Goal: Information Seeking & Learning: Find specific fact

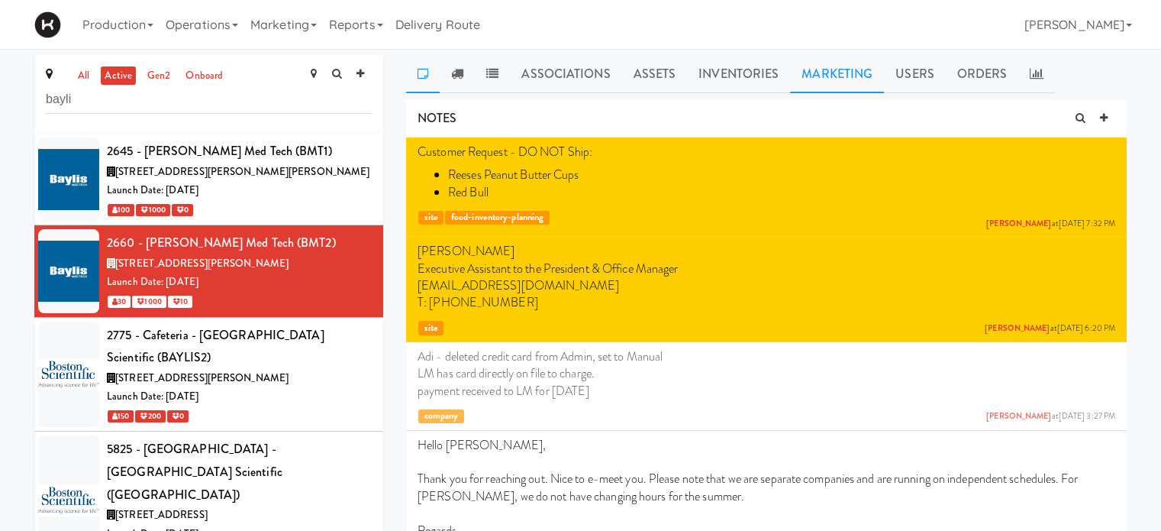
click at [841, 82] on link "Marketing" at bounding box center [837, 74] width 94 height 38
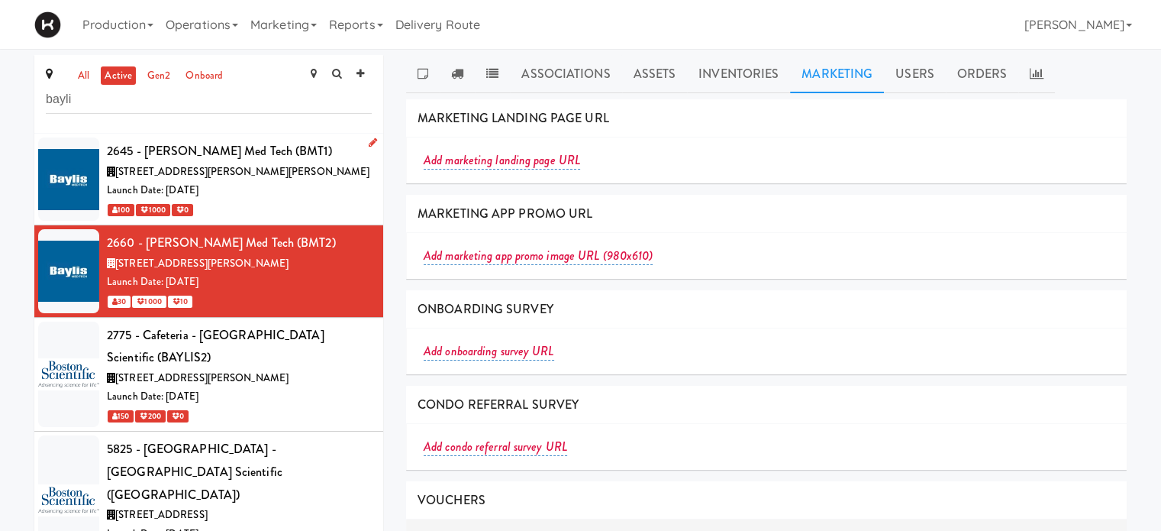
click at [311, 183] on div "Launch Date: [DATE]" at bounding box center [239, 190] width 265 height 19
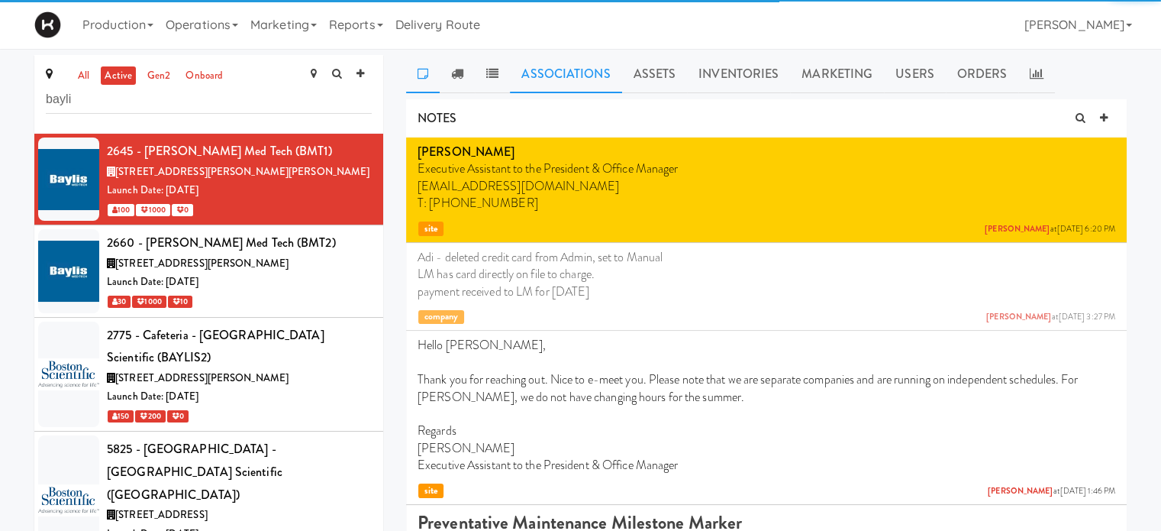
click at [596, 65] on link "Associations" at bounding box center [565, 74] width 111 height 38
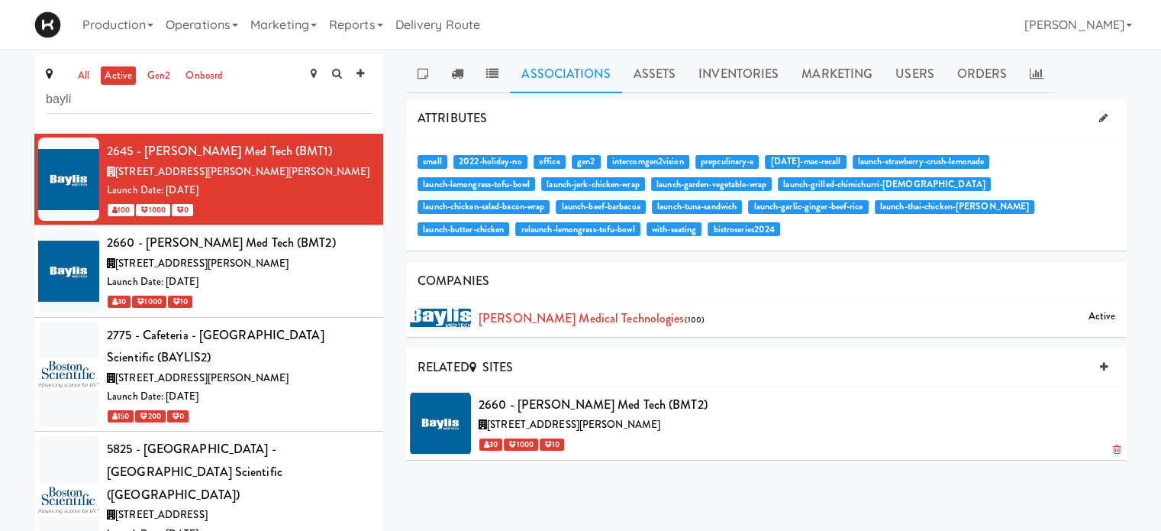
click at [430, 415] on div at bounding box center [440, 423] width 61 height 65
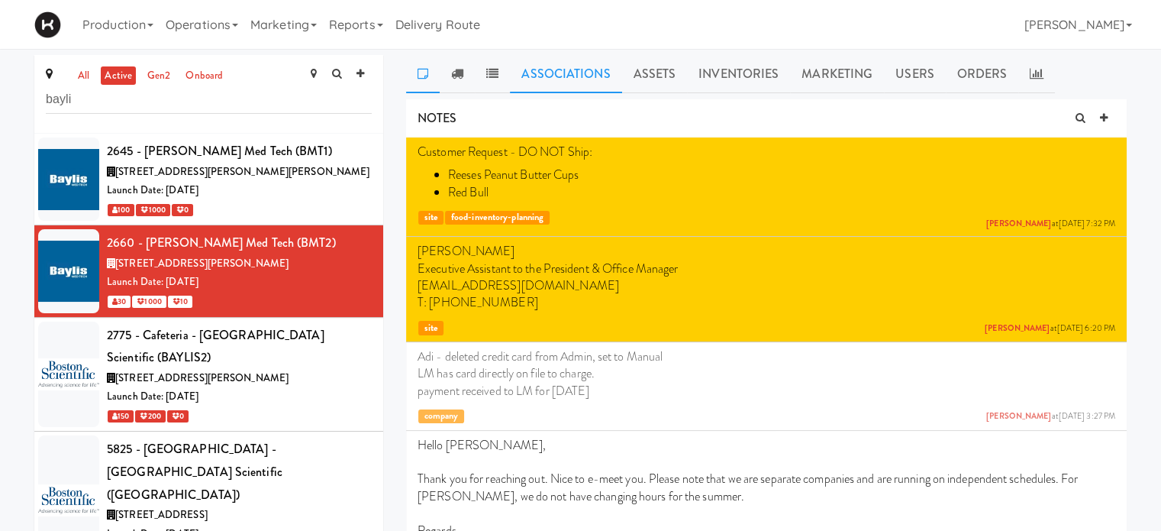
click at [574, 79] on link "Associations" at bounding box center [565, 74] width 111 height 38
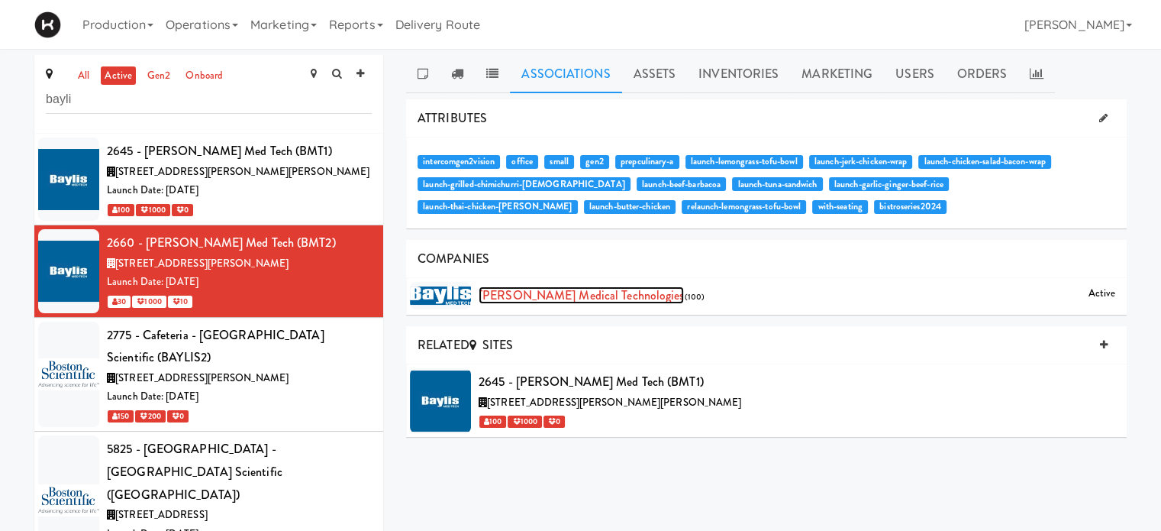
click at [576, 292] on link "[PERSON_NAME] Medical Technologies" at bounding box center [581, 295] width 205 height 18
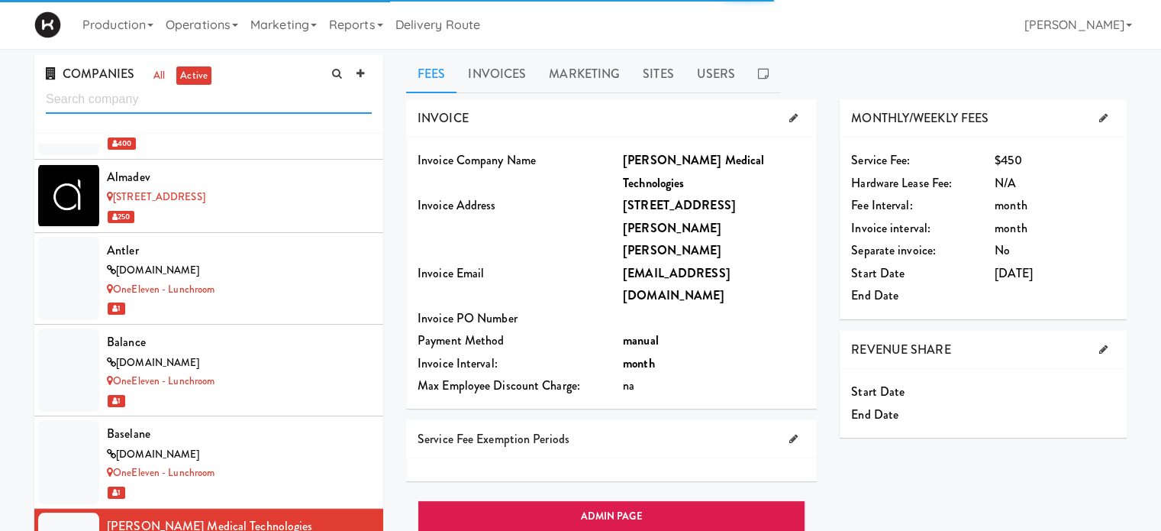
scroll to position [1679, 0]
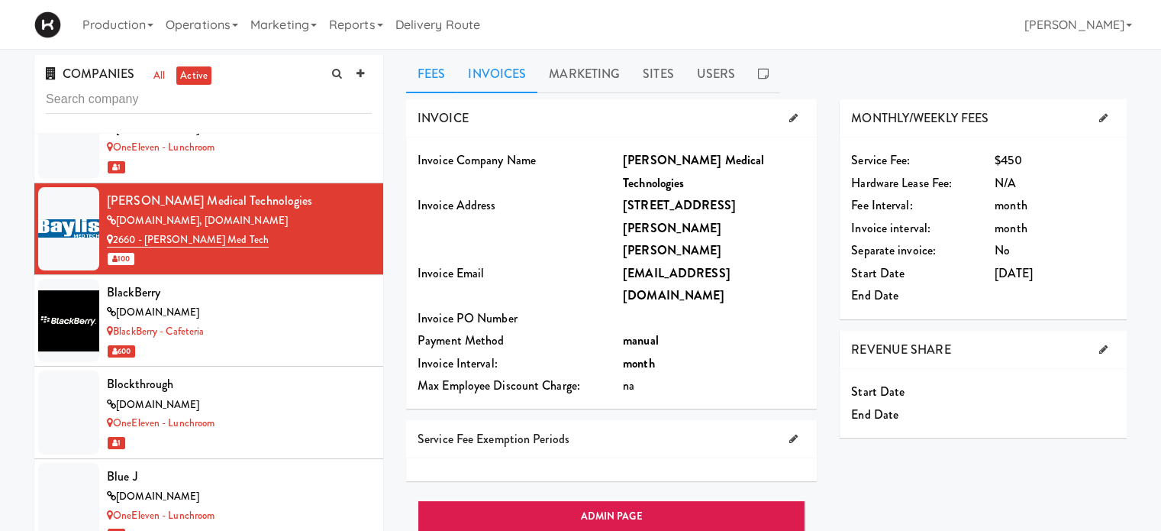
click at [498, 74] on link "Invoices" at bounding box center [497, 74] width 81 height 38
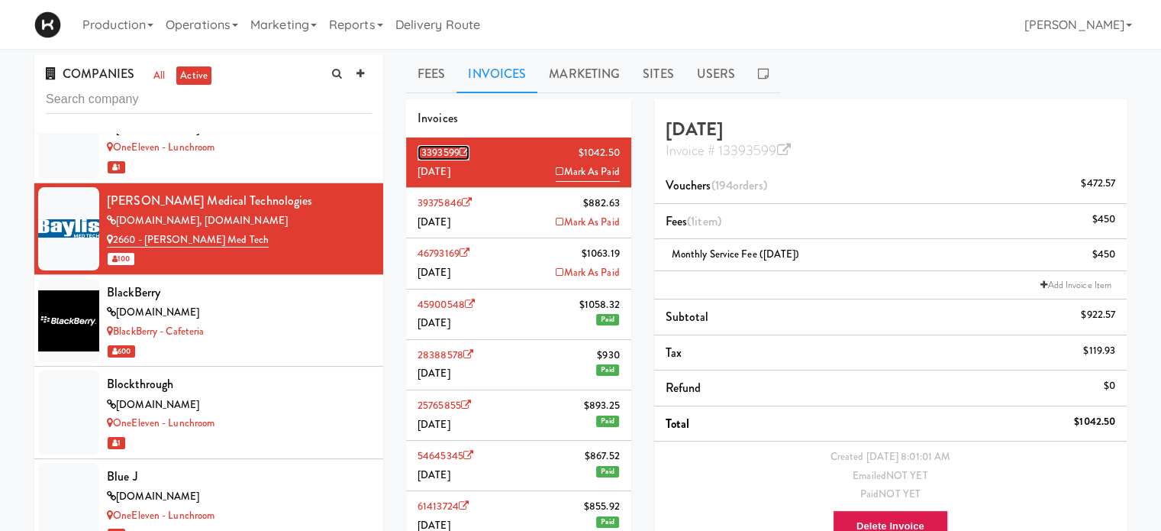
click at [444, 152] on link "13393599" at bounding box center [444, 152] width 52 height 15
click at [471, 216] on li "39375846 $882.63 [DATE] Mark As Paid" at bounding box center [518, 213] width 225 height 50
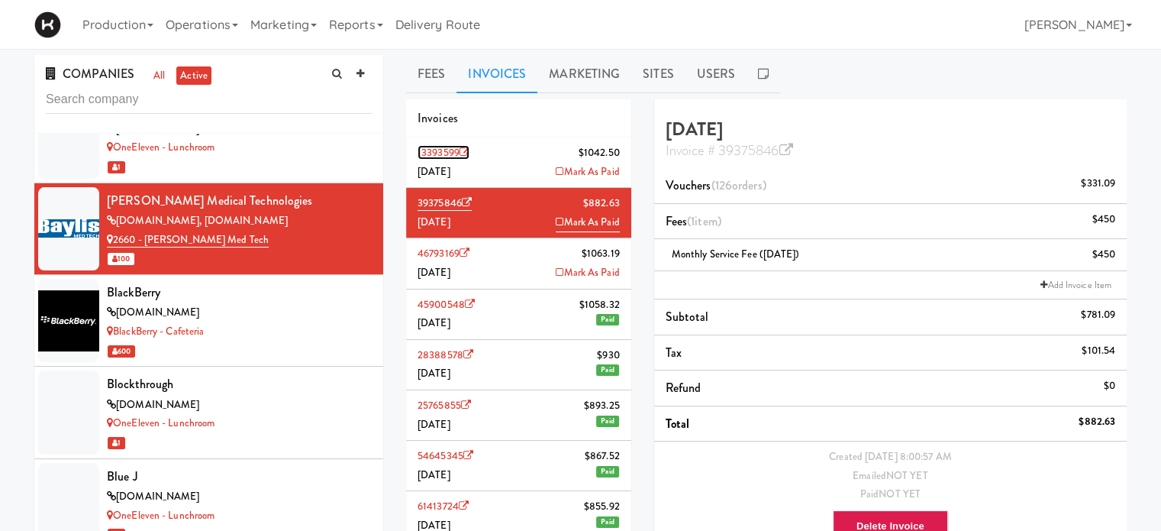
click at [470, 157] on link "13393599" at bounding box center [444, 152] width 52 height 15
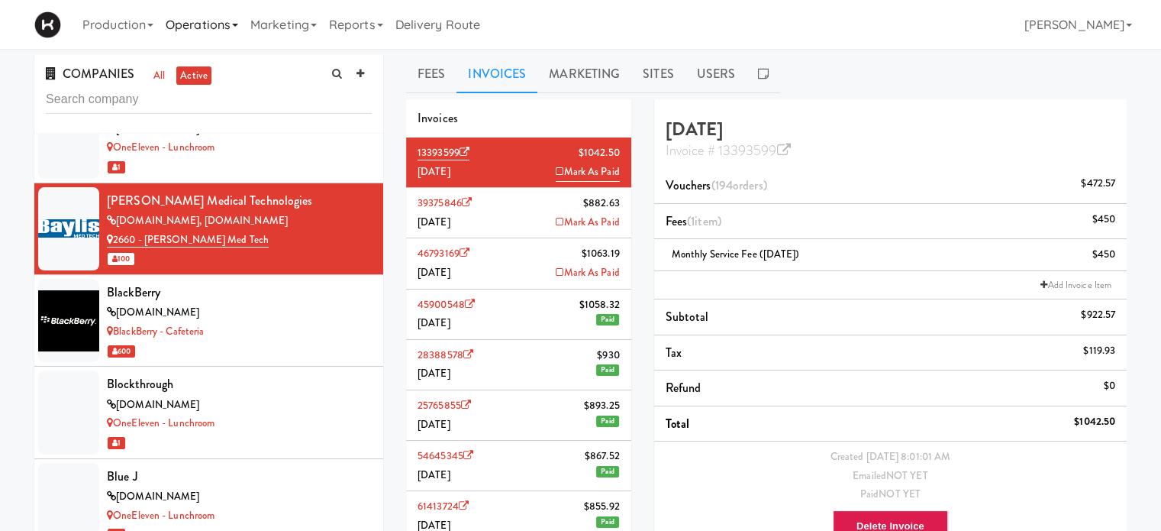
click at [234, 33] on link "Operations" at bounding box center [202, 24] width 85 height 49
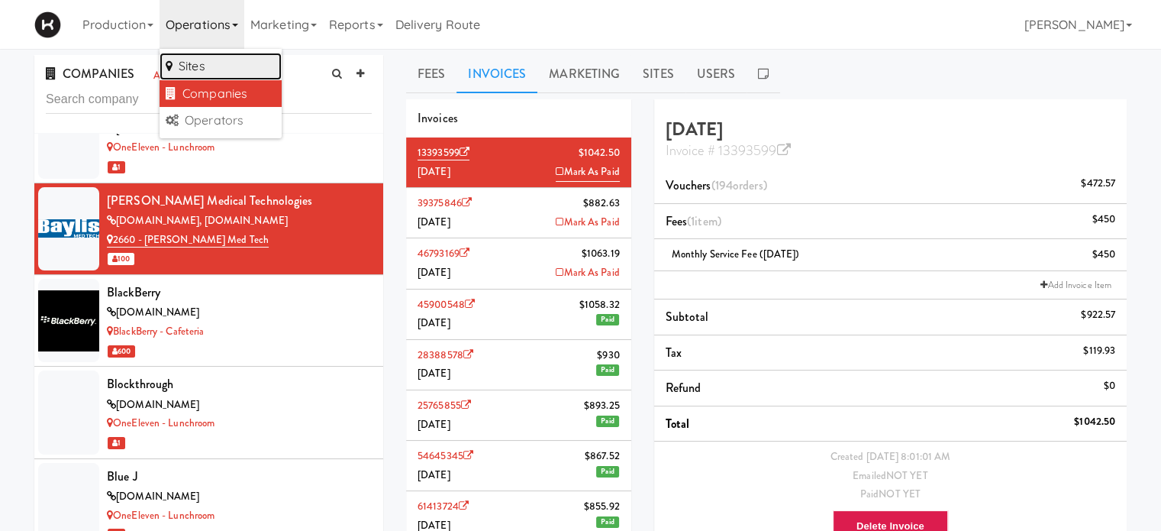
click at [238, 60] on link "Sites" at bounding box center [221, 66] width 122 height 27
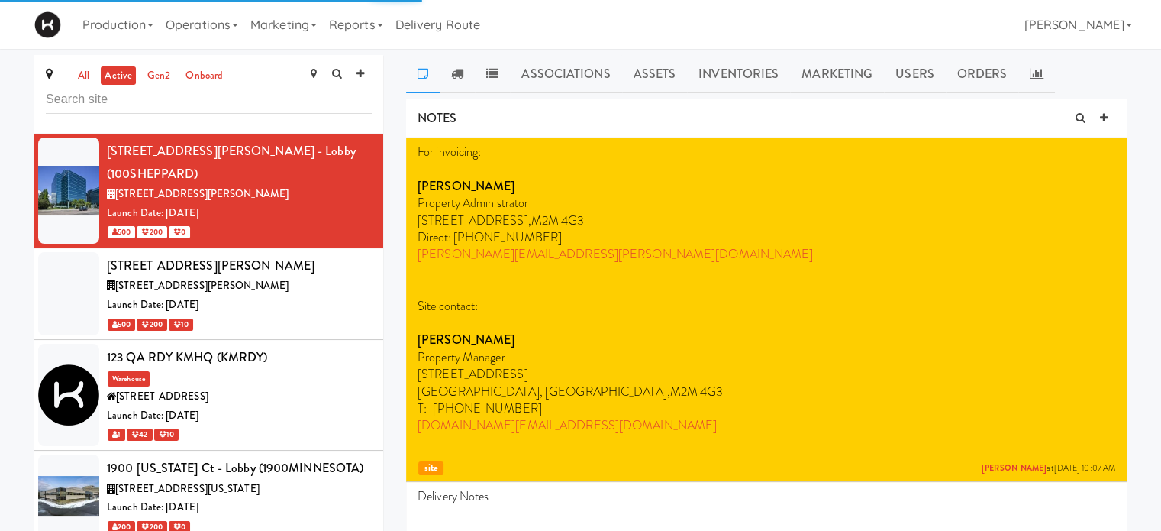
click at [209, 98] on input "text" at bounding box center [209, 100] width 326 height 28
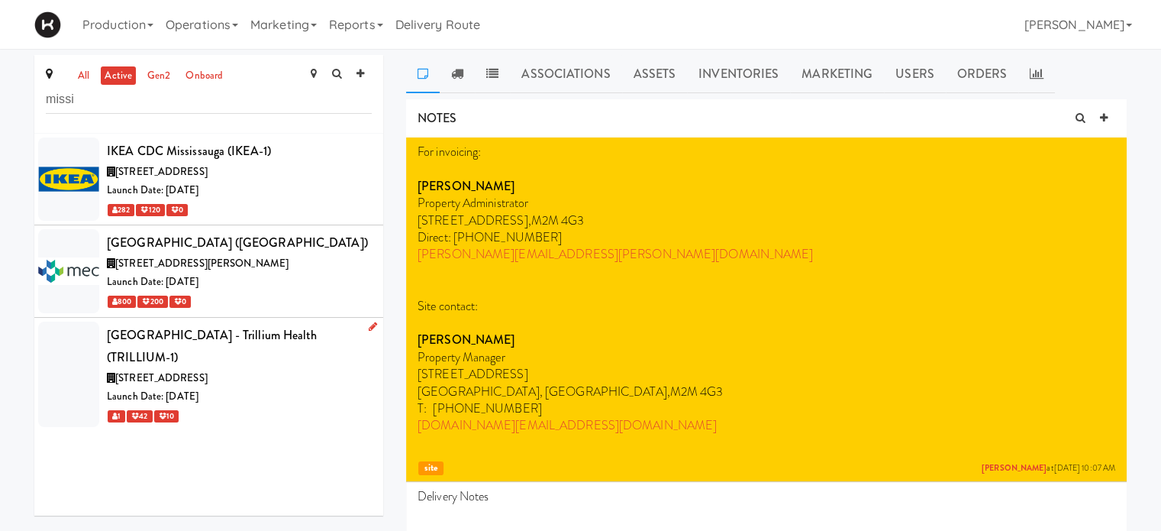
click at [328, 387] on div "Launch Date: [DATE]" at bounding box center [239, 396] width 265 height 19
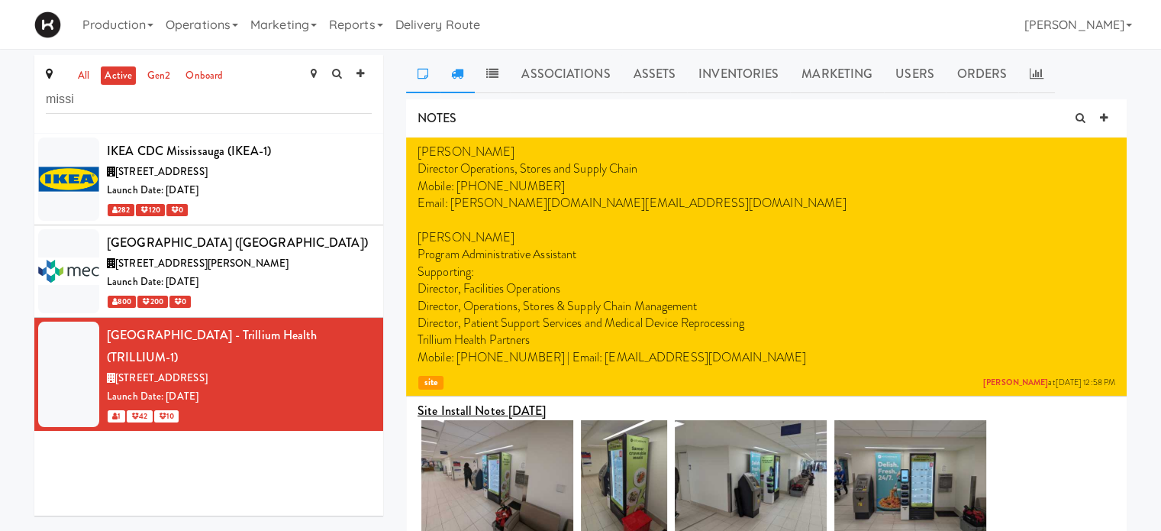
click at [460, 79] on link at bounding box center [457, 74] width 35 height 38
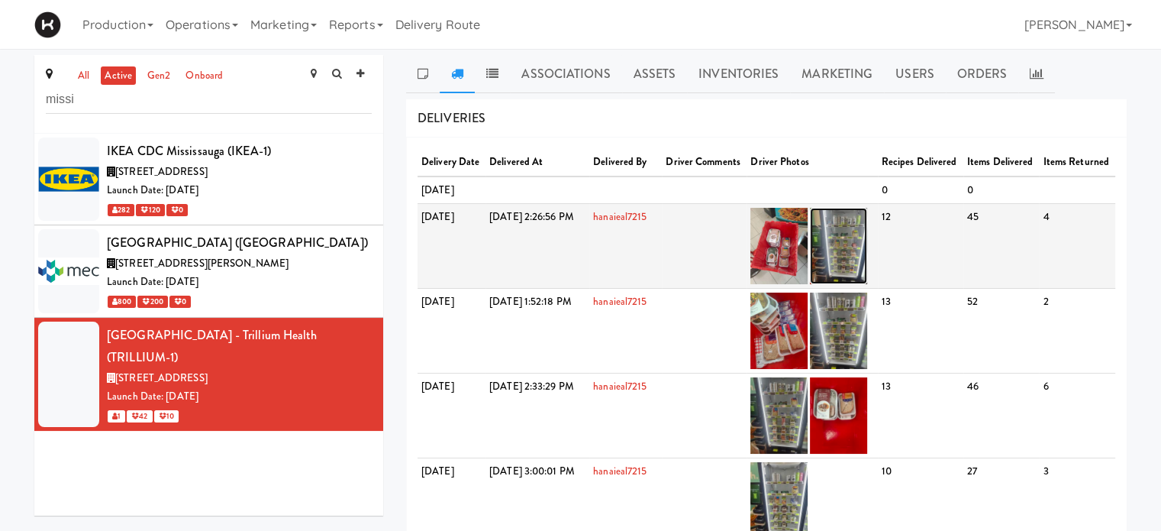
click at [867, 284] on img at bounding box center [838, 246] width 57 height 76
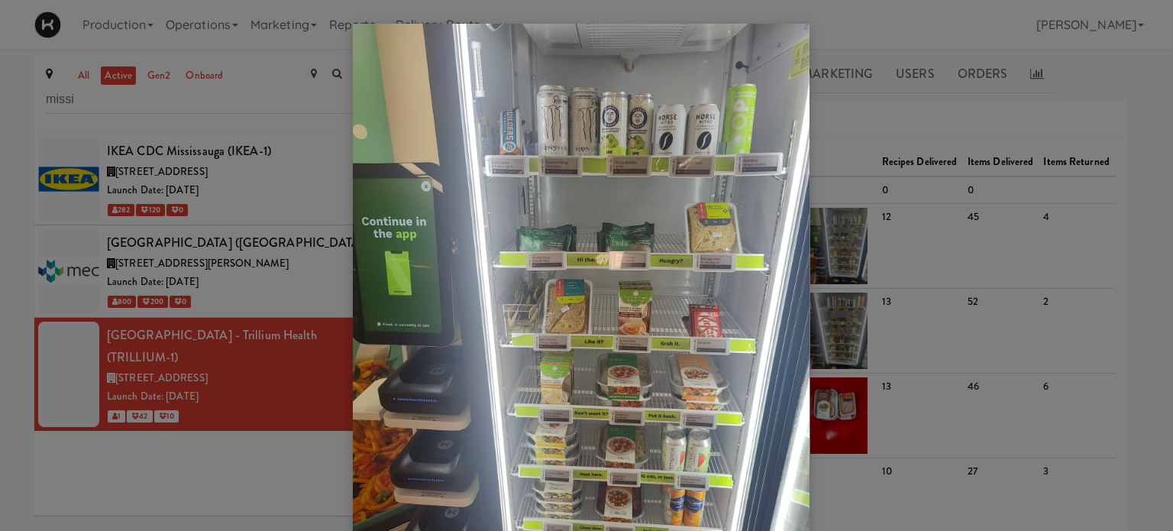
click at [1155, 223] on div at bounding box center [586, 265] width 1173 height 531
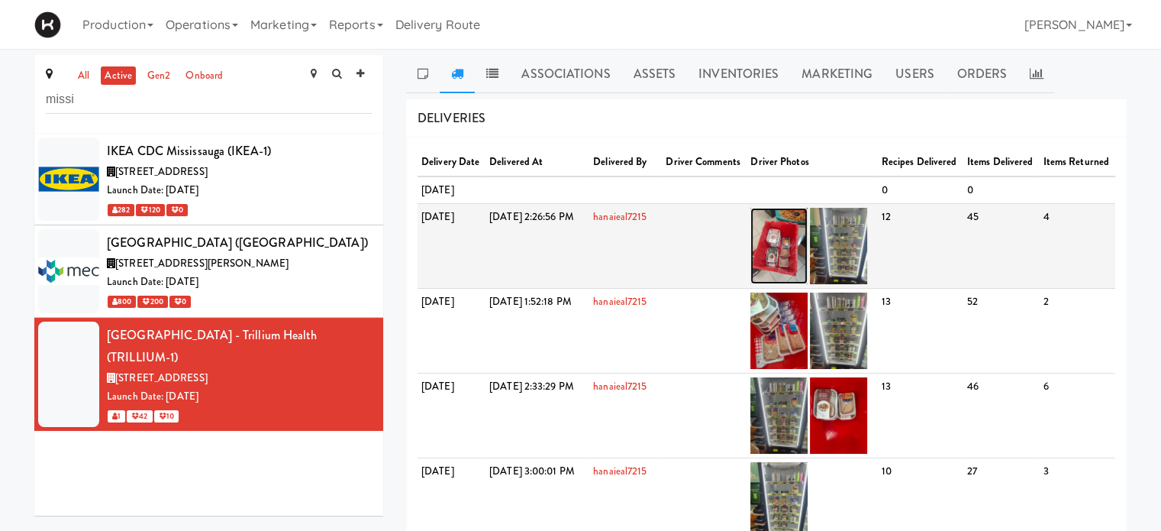
click at [808, 284] on img at bounding box center [779, 246] width 57 height 76
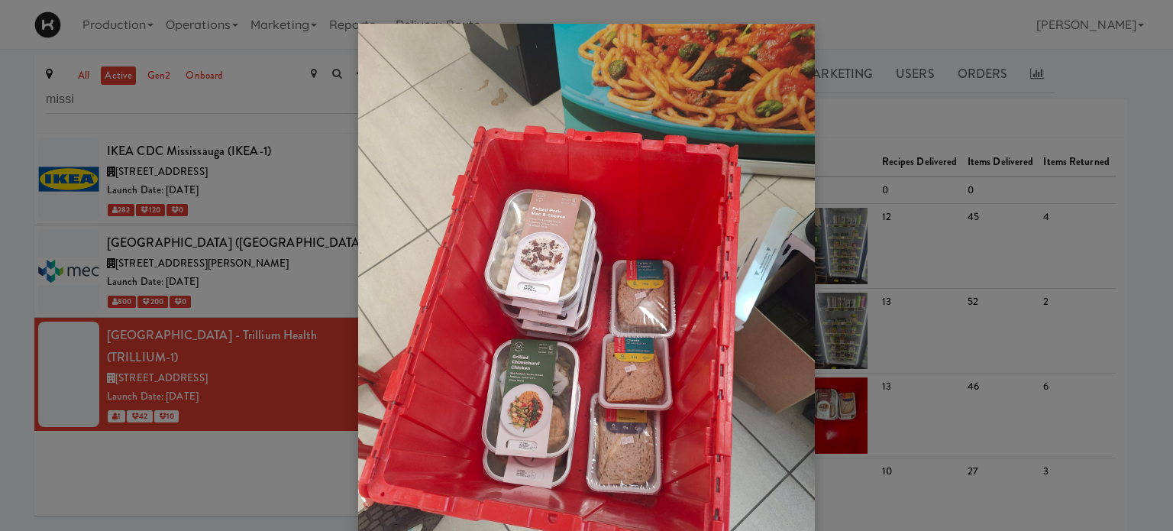
click at [1142, 234] on div at bounding box center [586, 265] width 1173 height 531
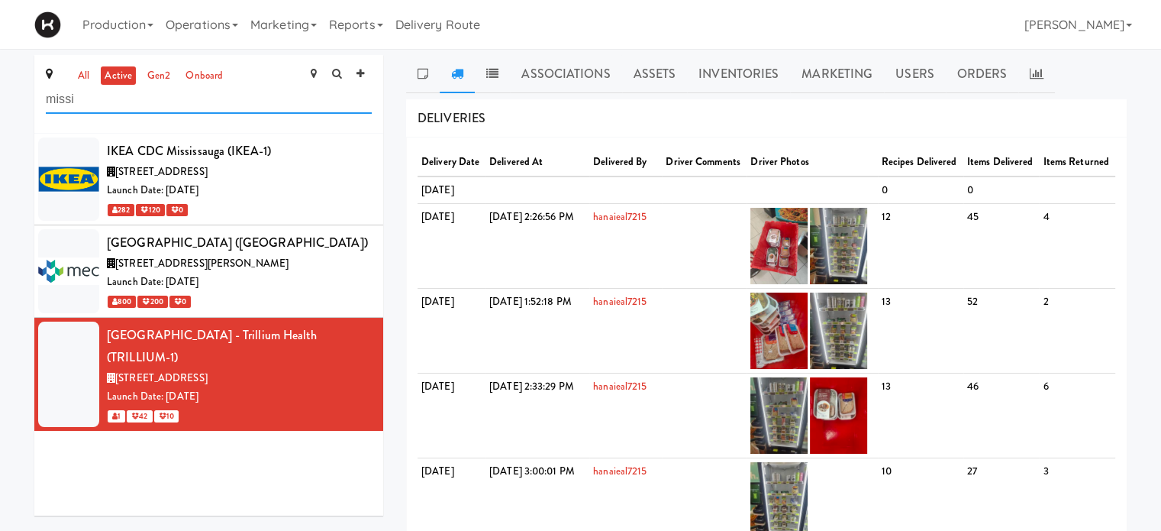
drag, startPoint x: 95, startPoint y: 106, endPoint x: 0, endPoint y: 110, distance: 94.8
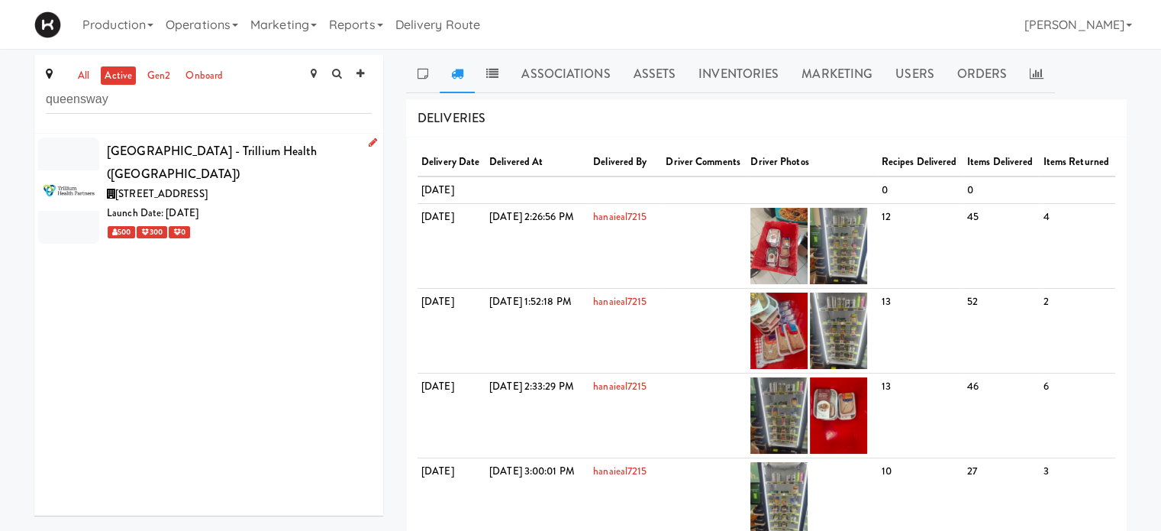
click at [288, 205] on div "Launch Date: [DATE]" at bounding box center [239, 213] width 265 height 19
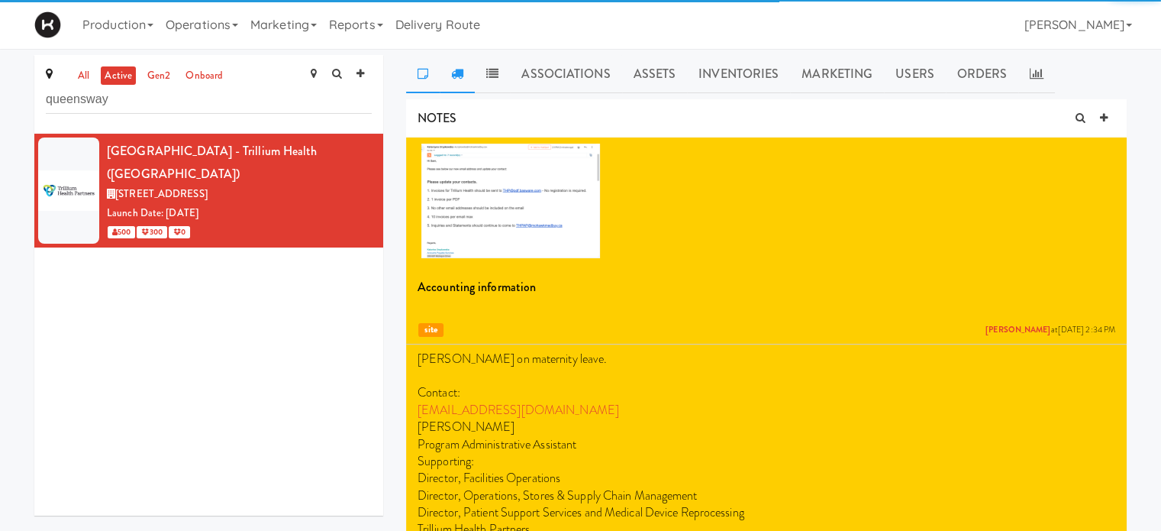
click at [459, 79] on link at bounding box center [457, 74] width 35 height 38
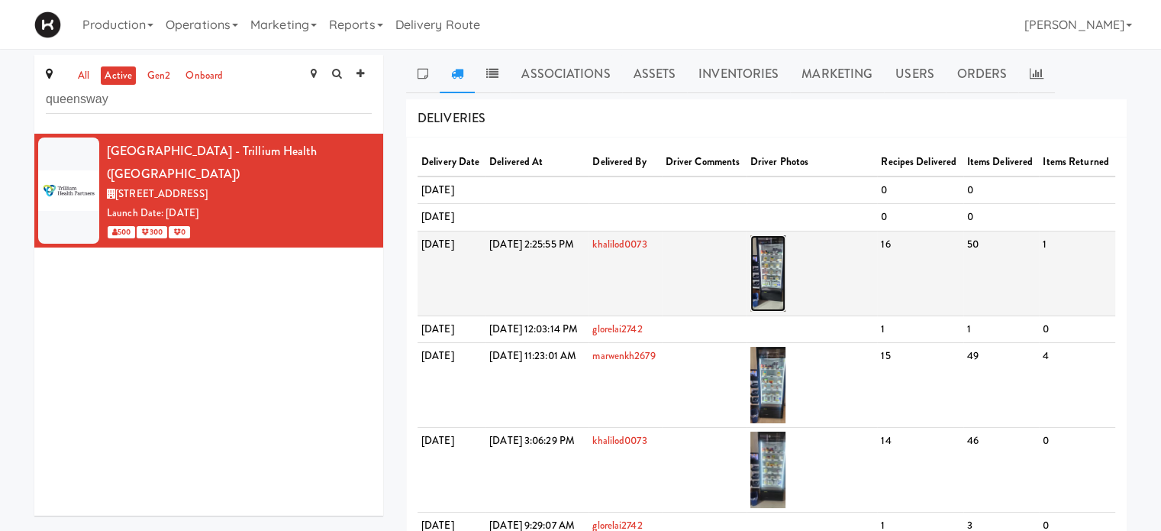
click at [786, 312] on img at bounding box center [769, 273] width 36 height 76
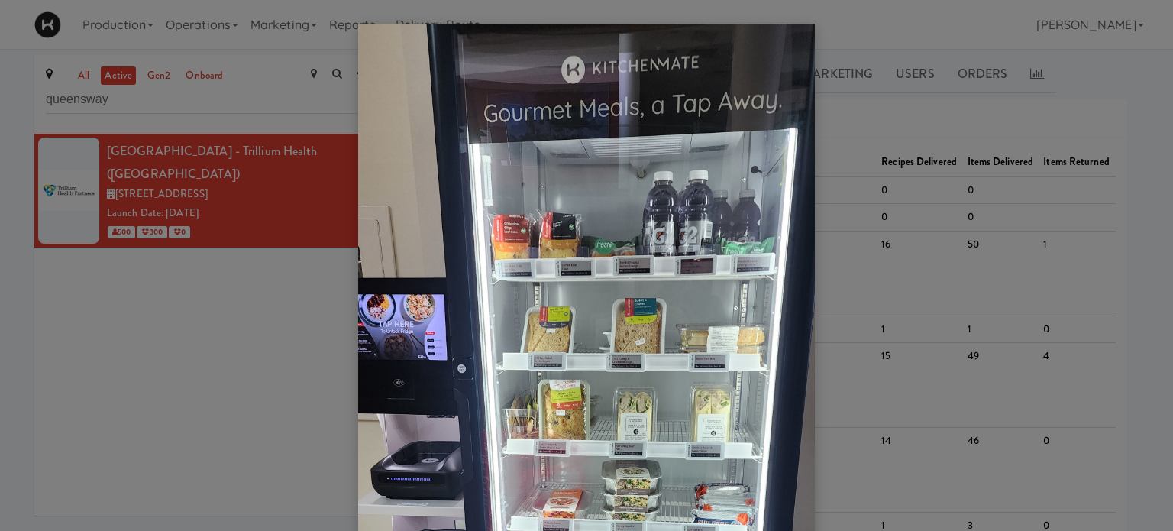
click at [1141, 92] on div at bounding box center [586, 265] width 1173 height 531
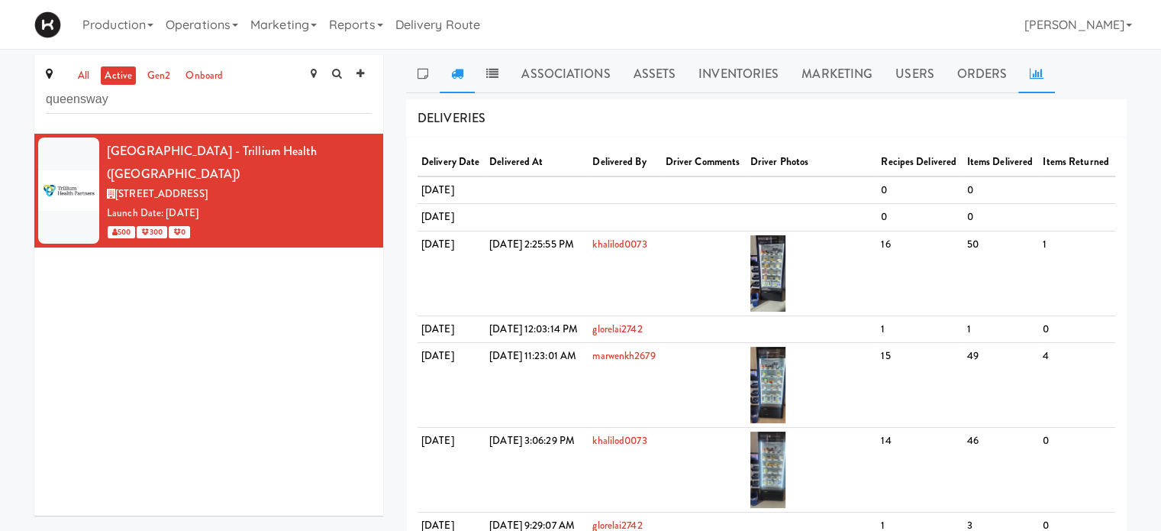
click at [1033, 79] on icon at bounding box center [1037, 73] width 14 height 12
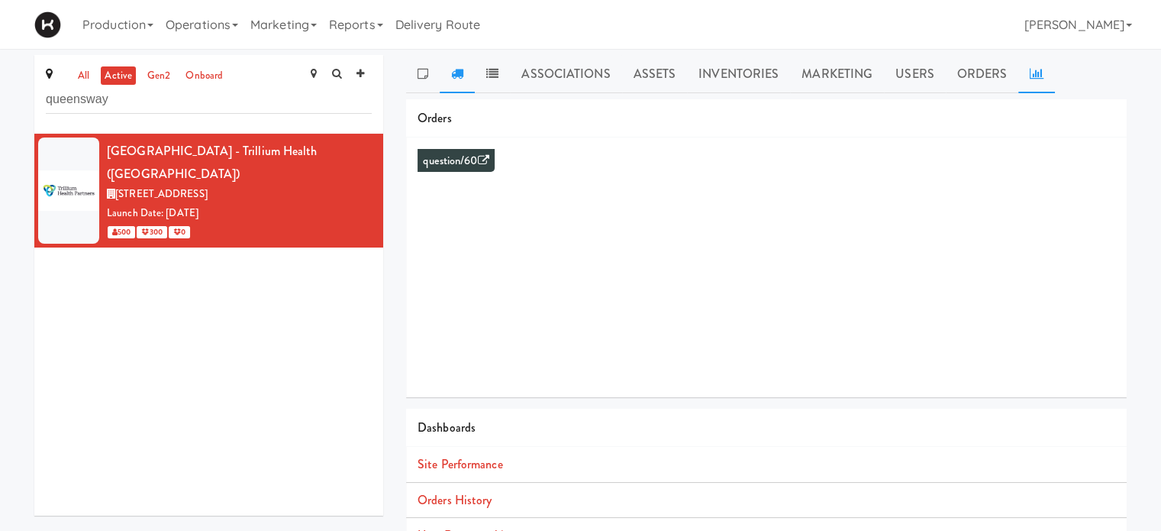
click at [460, 81] on link at bounding box center [457, 74] width 35 height 38
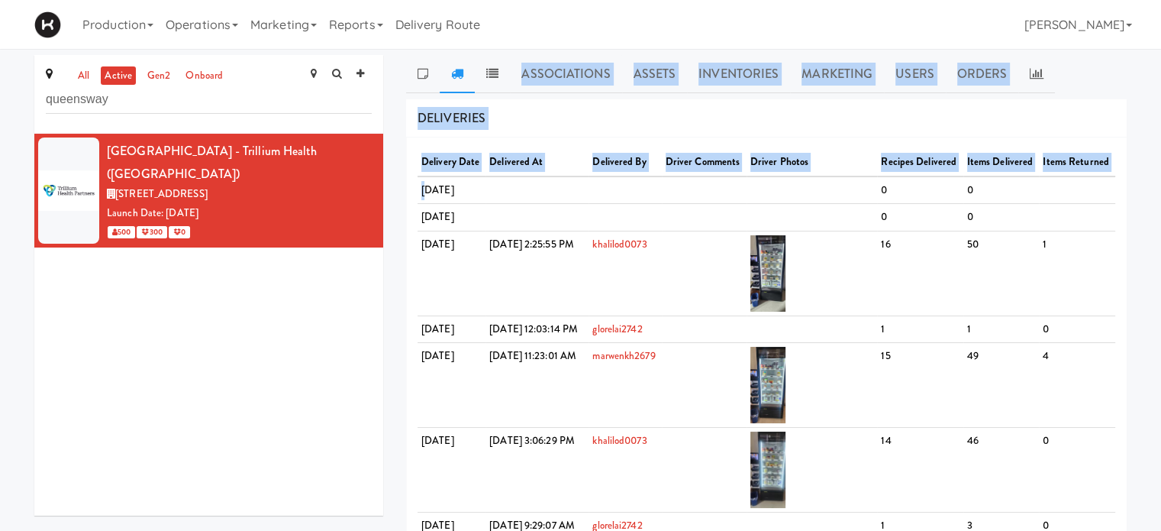
drag, startPoint x: 460, startPoint y: 81, endPoint x: 566, endPoint y: -57, distance: 174.3
click at [566, 0] on html "Okay Okay Select date: previous 2025-Sep next Su Mo Tu We Th Fr Sa 31 1 2 3 4 5…" at bounding box center [580, 265] width 1161 height 531
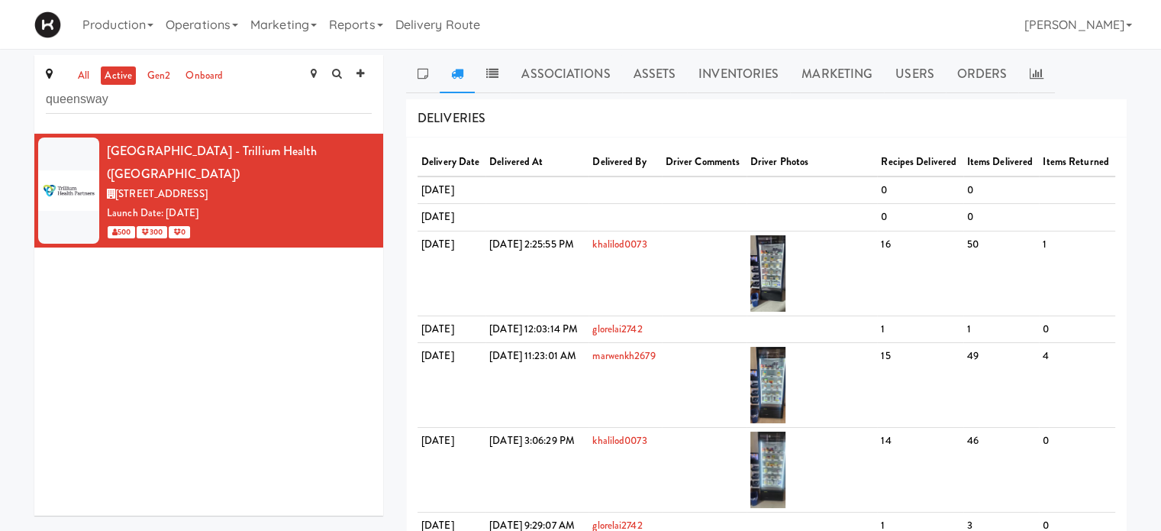
click at [574, 125] on div "DELIVERIES" at bounding box center [766, 118] width 721 height 39
click at [738, 66] on link "Inventories" at bounding box center [738, 74] width 103 height 38
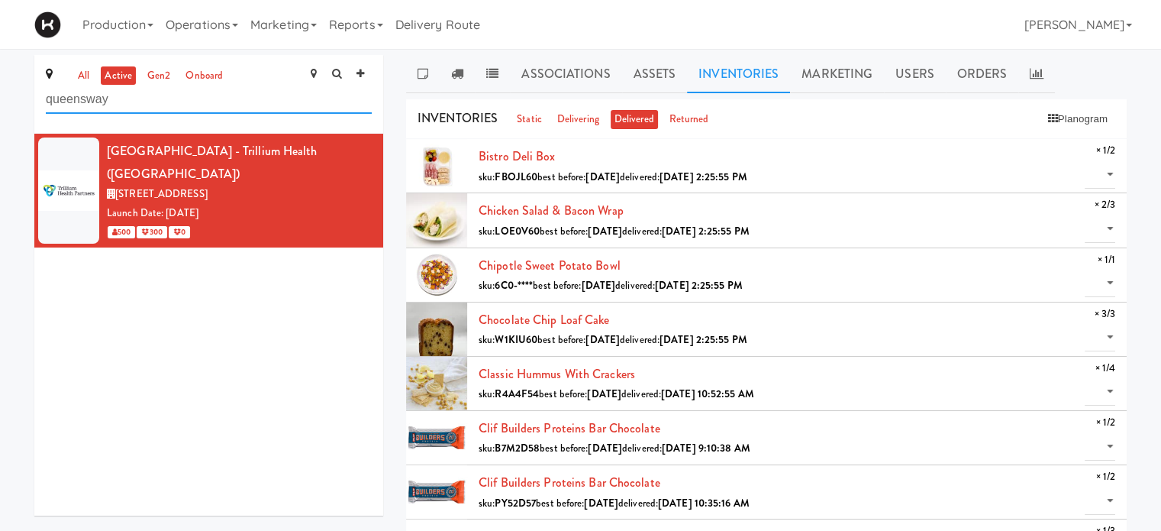
drag, startPoint x: 138, startPoint y: 109, endPoint x: 0, endPoint y: 112, distance: 138.2
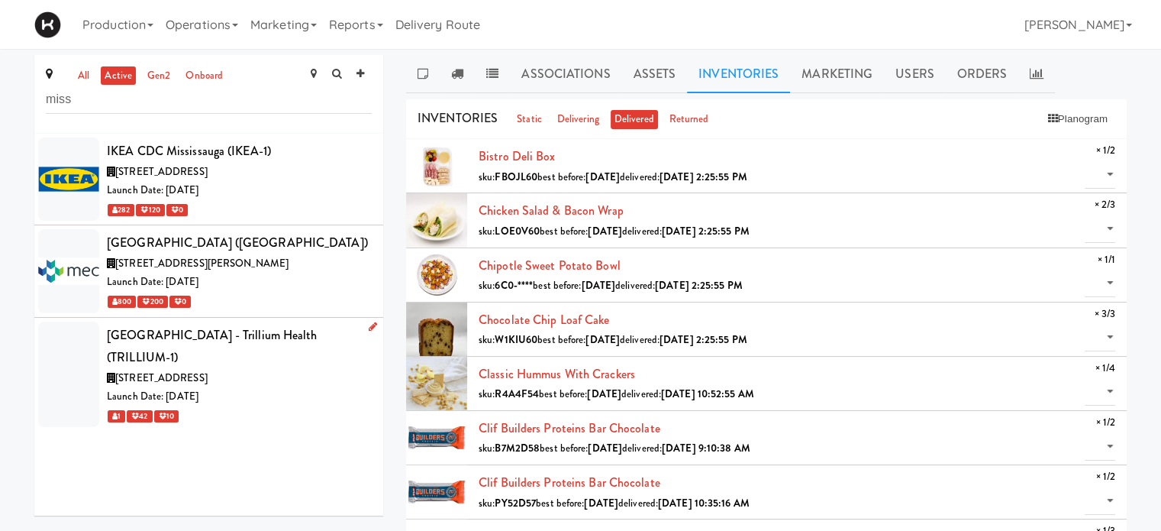
click at [309, 389] on div "Launch Date: [DATE]" at bounding box center [239, 396] width 265 height 19
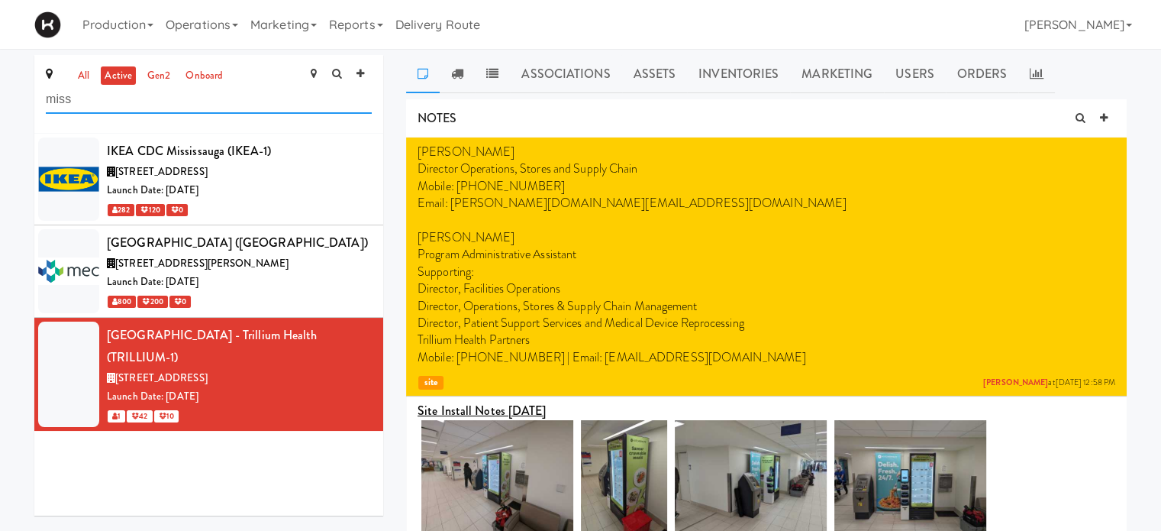
drag, startPoint x: 114, startPoint y: 103, endPoint x: 0, endPoint y: 124, distance: 115.6
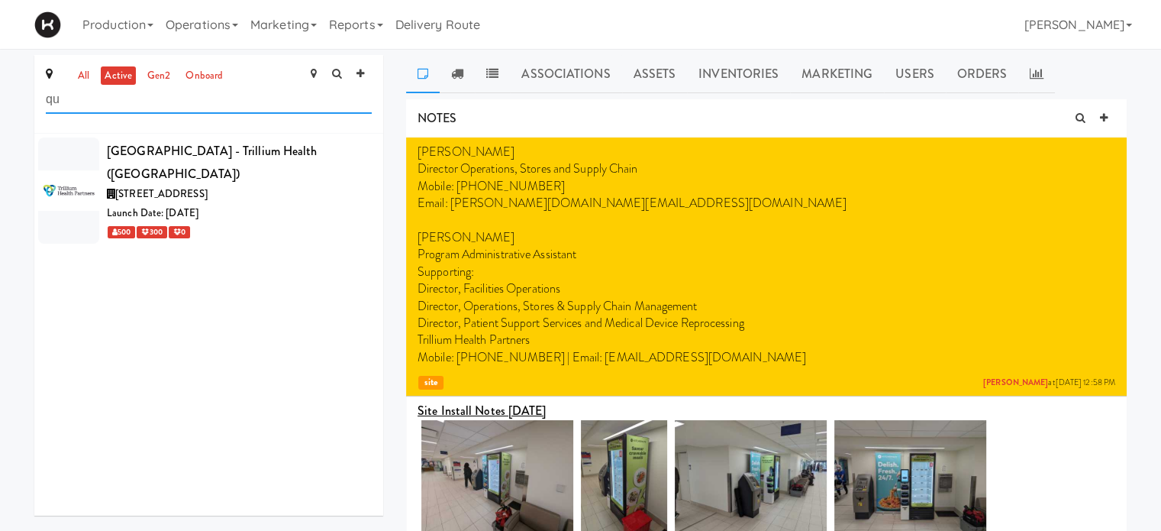
type input "q"
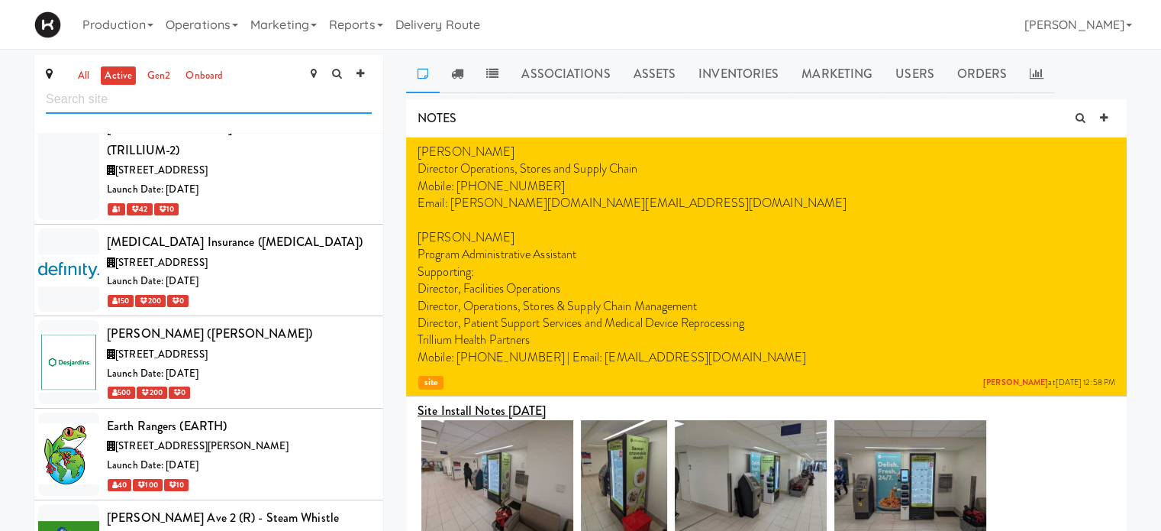
scroll to position [6121, 0]
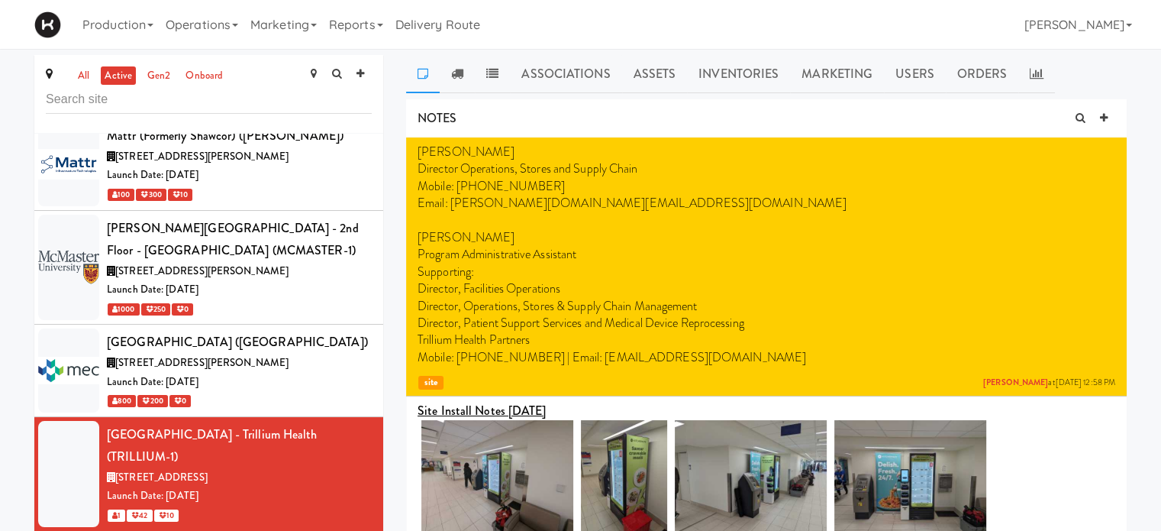
click at [159, 100] on input "text" at bounding box center [209, 100] width 326 height 28
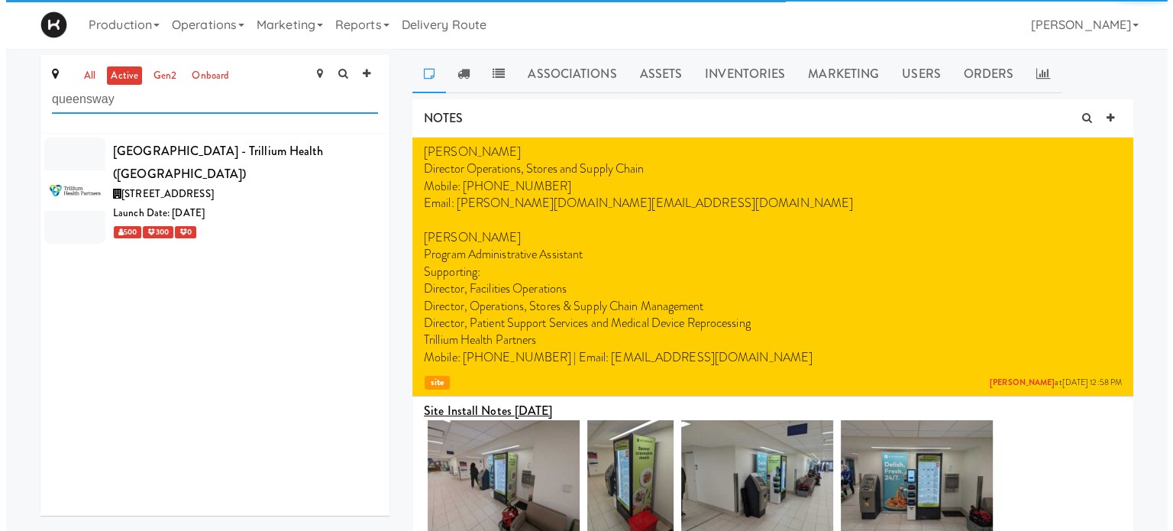
scroll to position [0, 0]
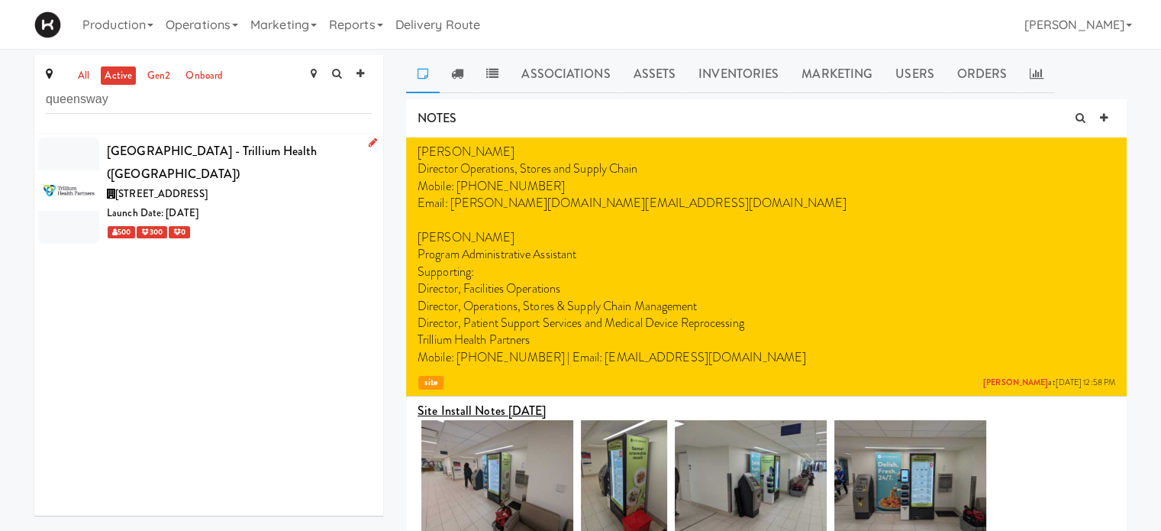
click at [283, 185] on div "[STREET_ADDRESS]" at bounding box center [239, 194] width 265 height 19
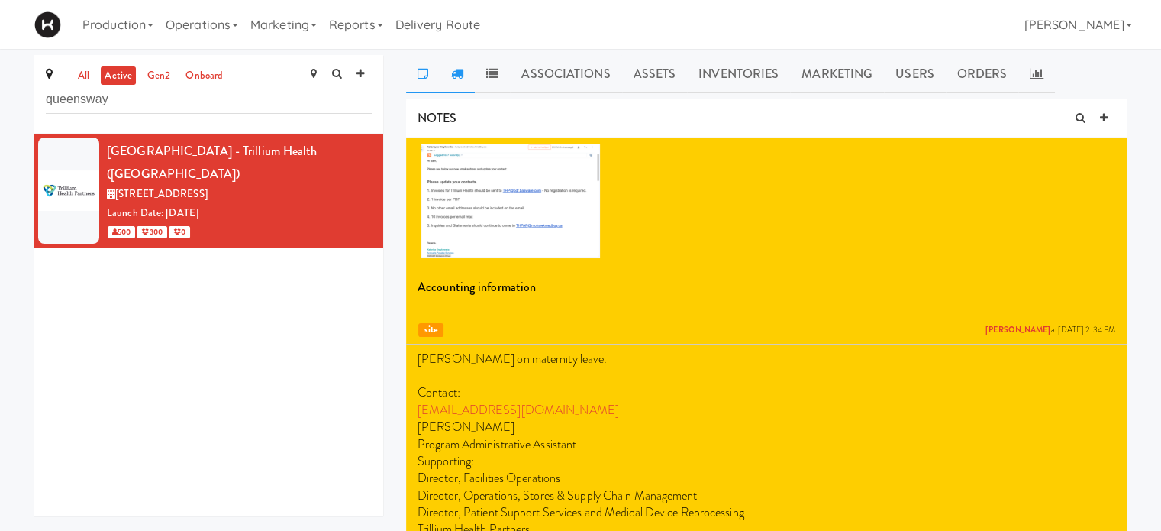
click at [461, 79] on link at bounding box center [457, 74] width 35 height 38
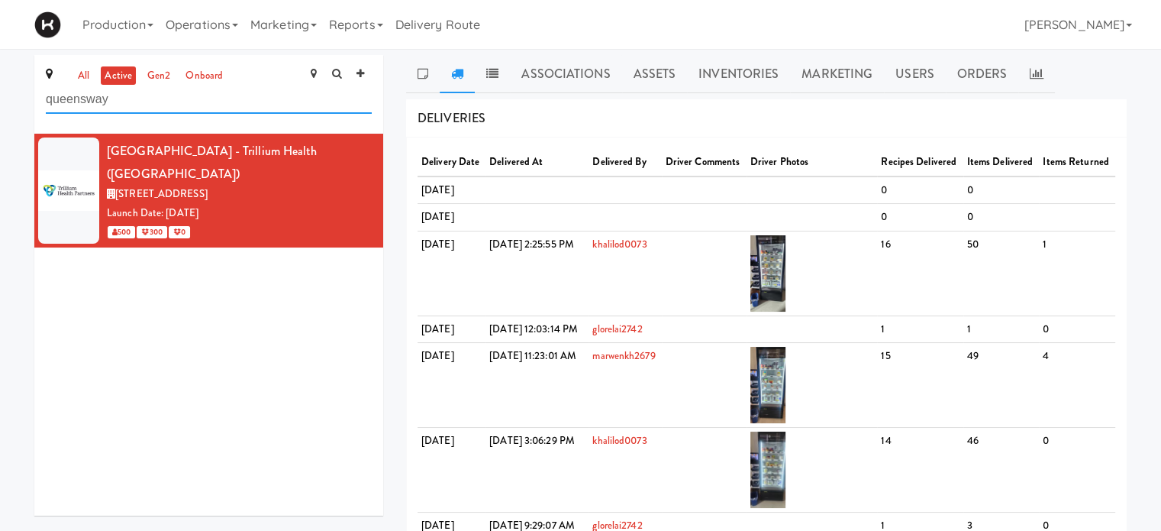
drag, startPoint x: 186, startPoint y: 102, endPoint x: 0, endPoint y: 114, distance: 185.9
type input "[PERSON_NAME]"
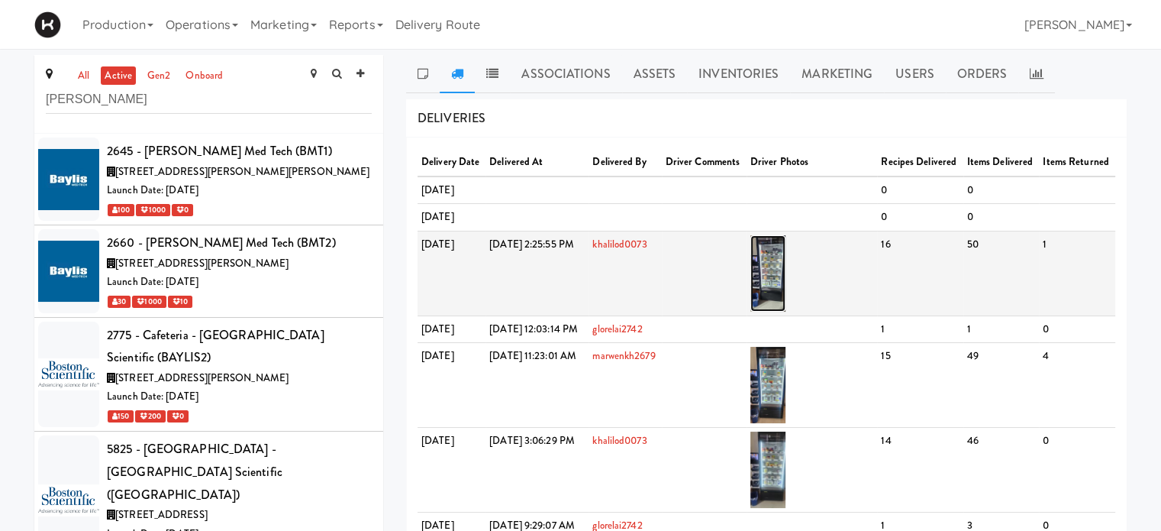
click at [786, 312] on img at bounding box center [769, 273] width 36 height 76
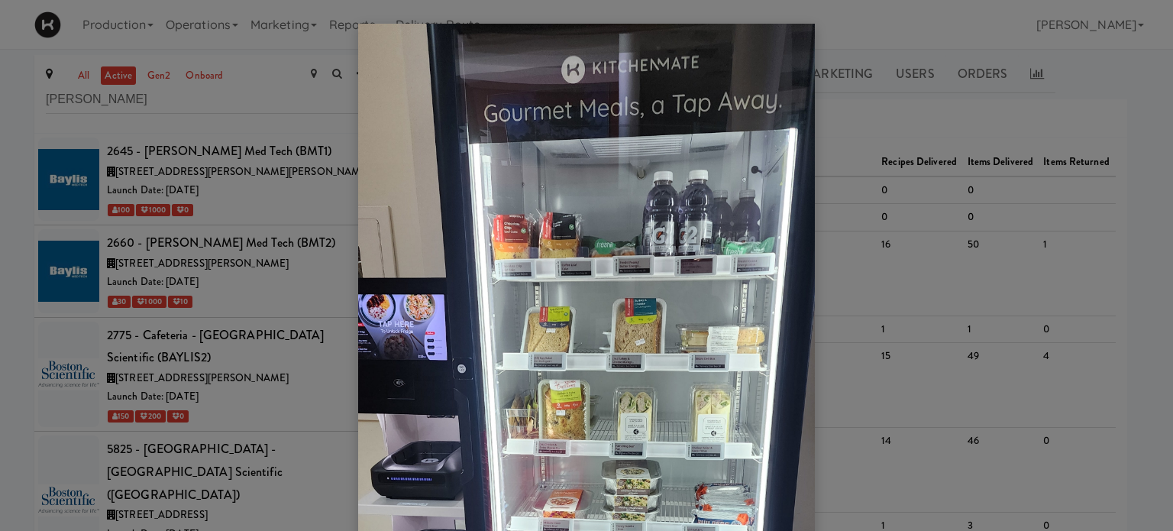
click at [1135, 77] on div at bounding box center [586, 265] width 1173 height 531
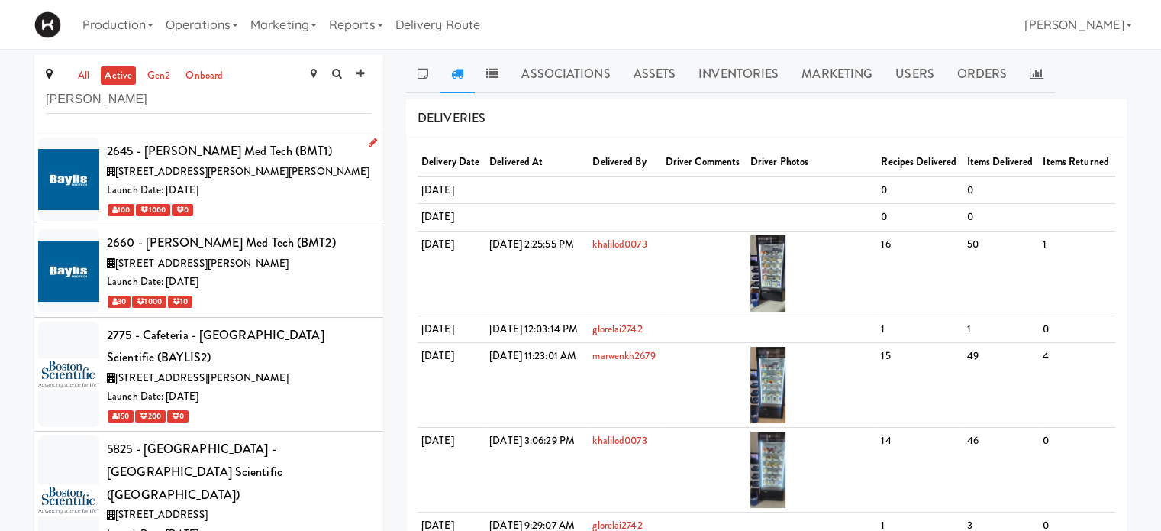
click at [314, 175] on div "[STREET_ADDRESS][PERSON_NAME][PERSON_NAME]" at bounding box center [239, 172] width 265 height 19
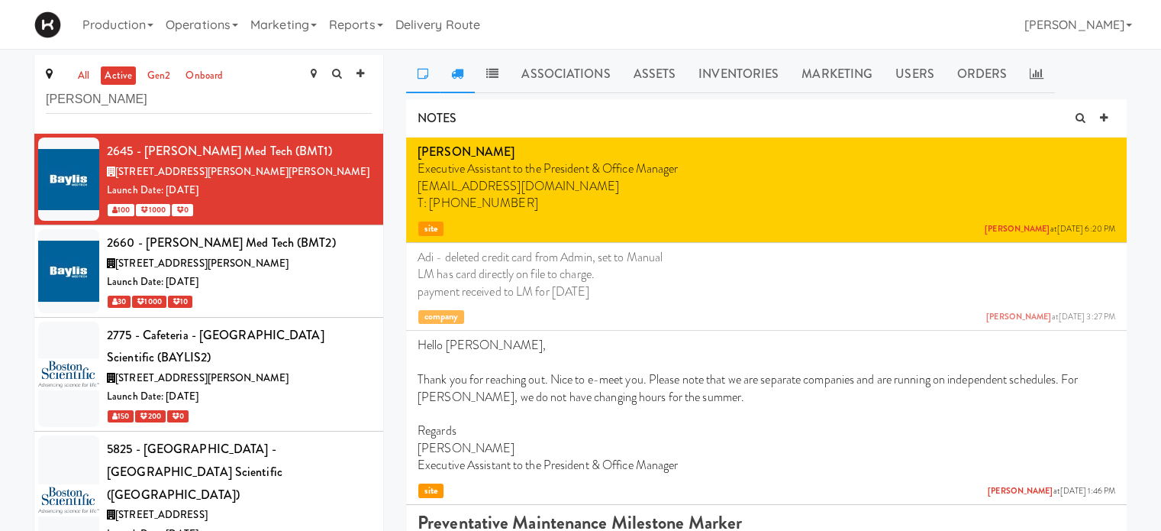
click at [458, 79] on link at bounding box center [457, 74] width 35 height 38
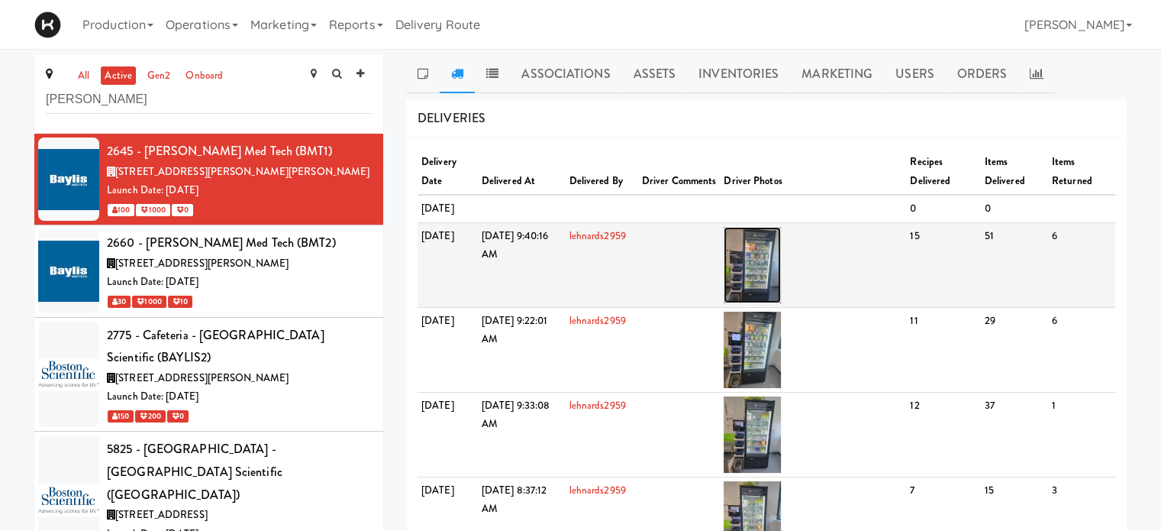
click at [781, 303] on img at bounding box center [752, 265] width 57 height 76
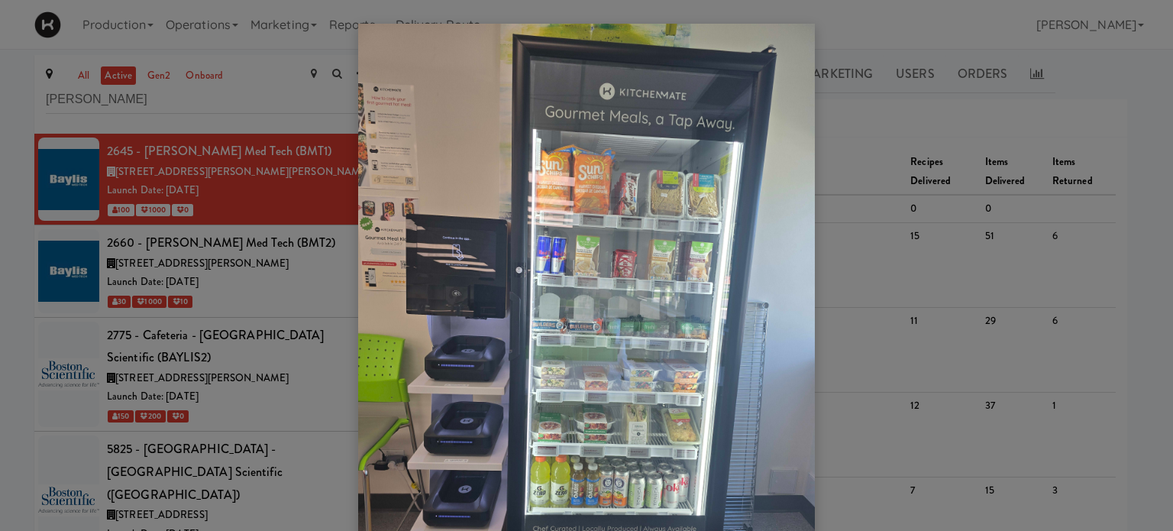
click at [1138, 73] on div at bounding box center [586, 265] width 1173 height 531
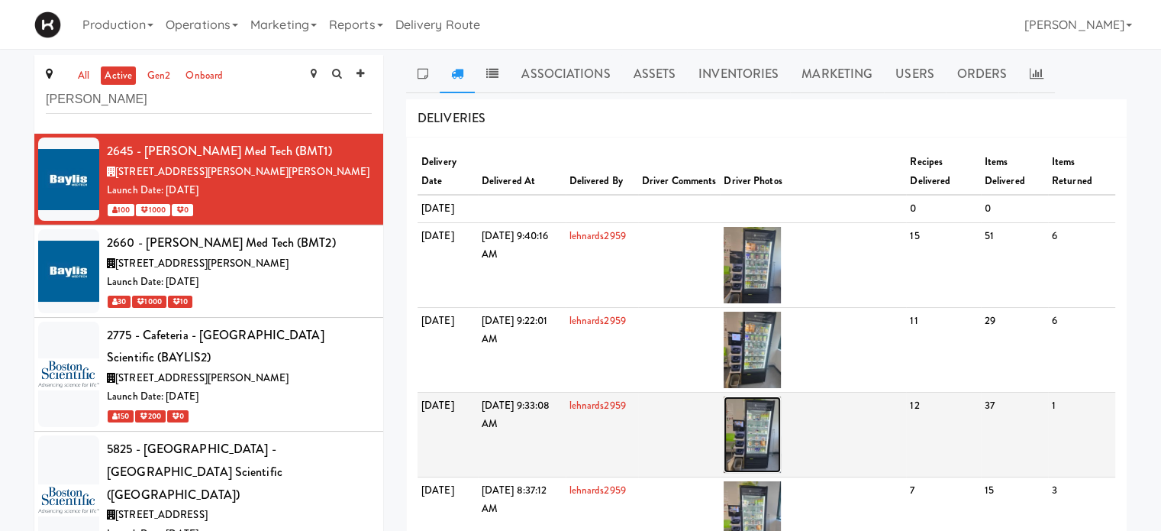
click at [781, 473] on img at bounding box center [752, 434] width 57 height 76
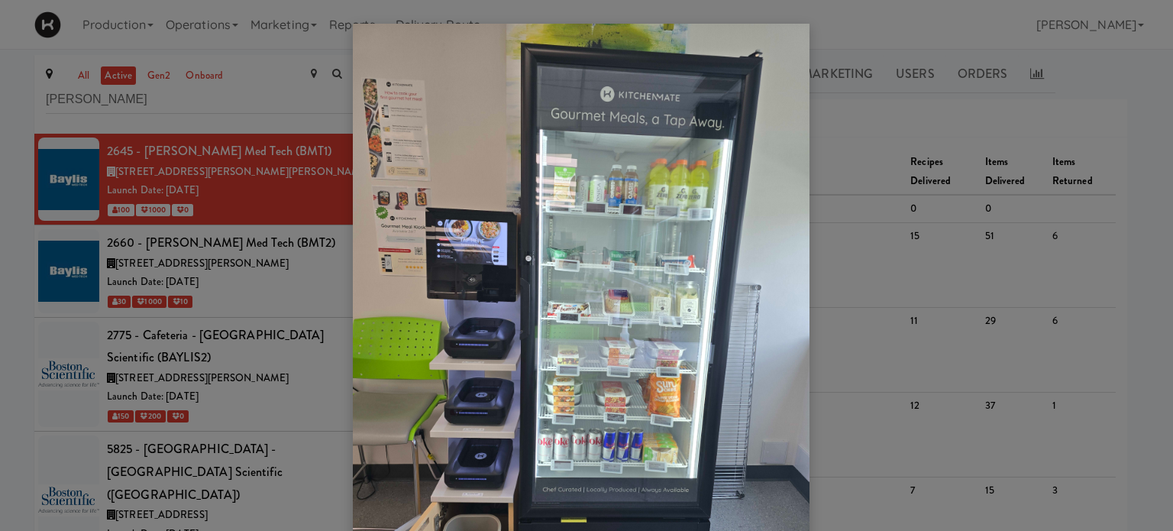
click at [1115, 257] on div at bounding box center [586, 265] width 1173 height 531
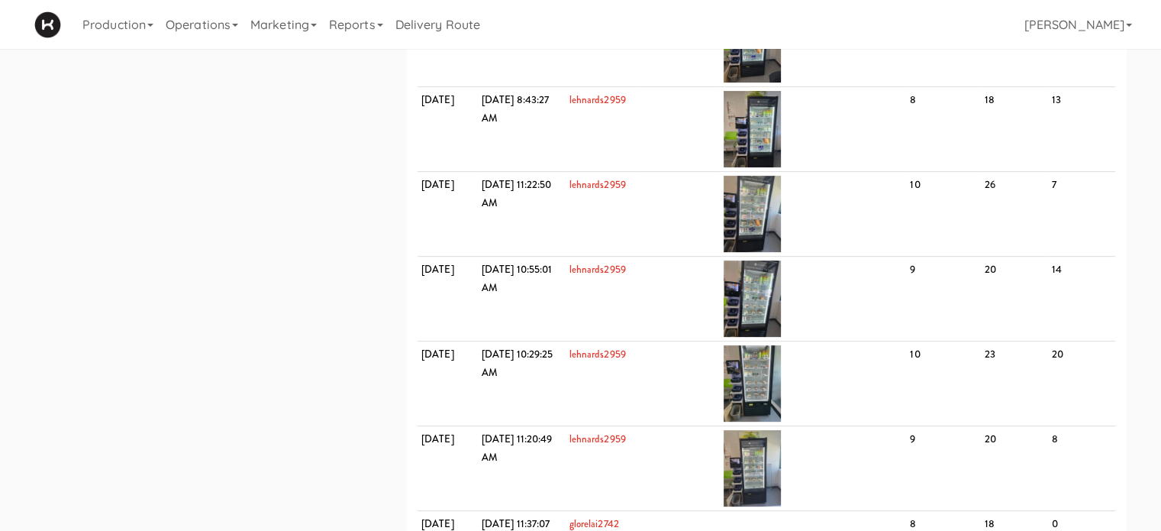
scroll to position [664, 0]
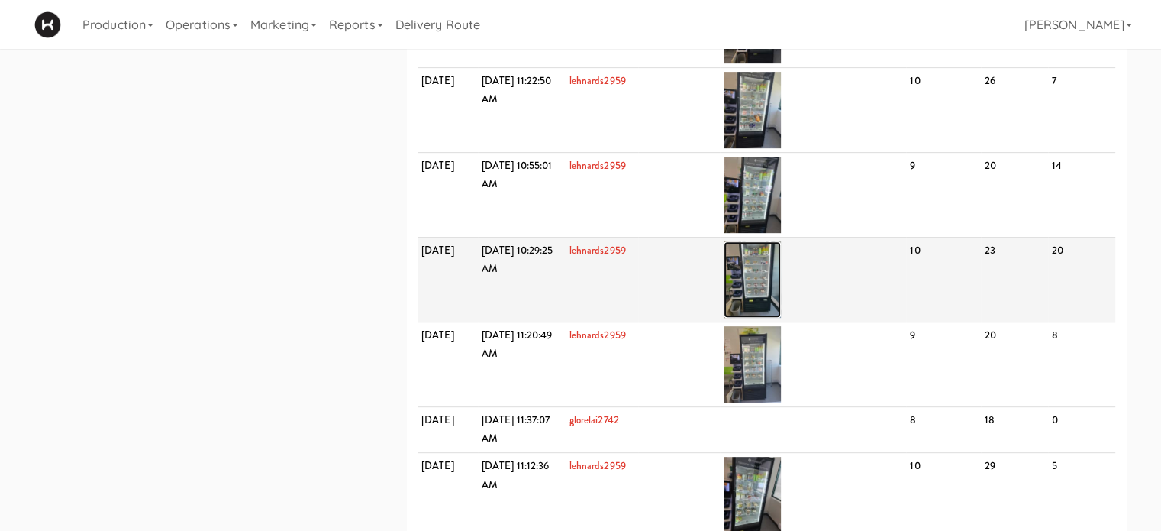
click at [781, 295] on img at bounding box center [752, 279] width 57 height 76
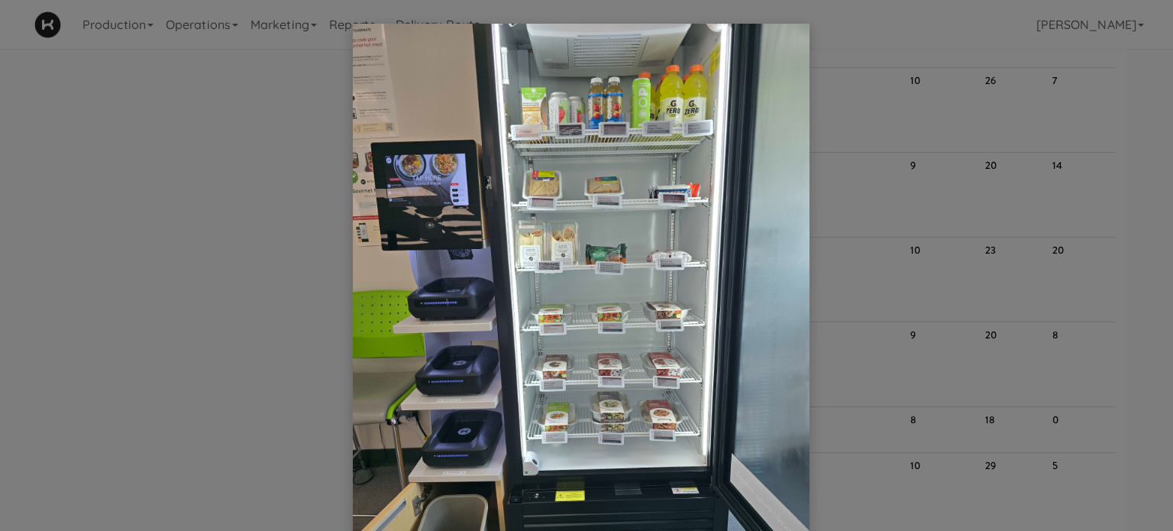
click at [1112, 312] on div at bounding box center [586, 265] width 1173 height 531
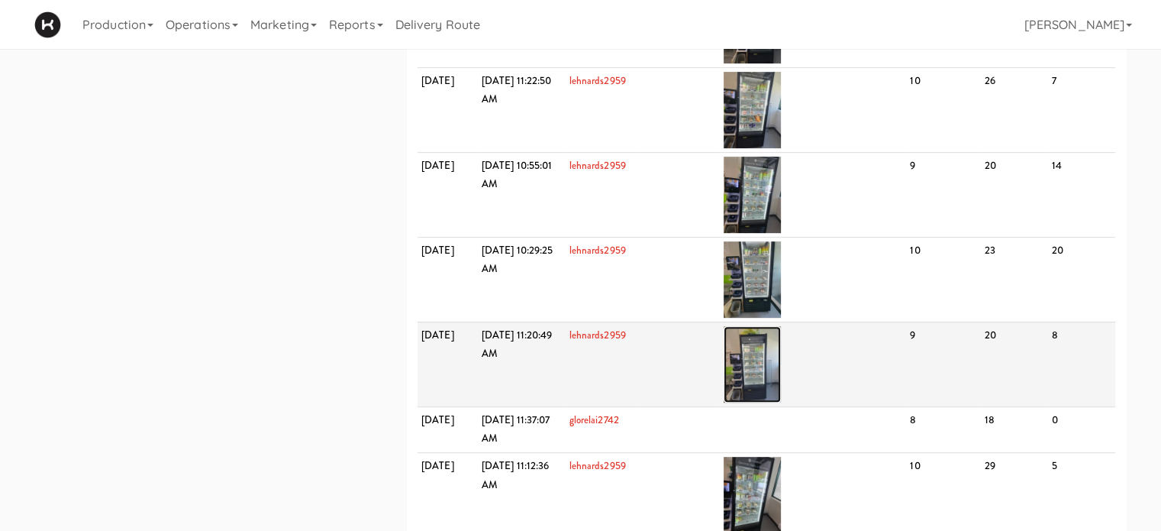
click at [765, 402] on img at bounding box center [752, 364] width 57 height 76
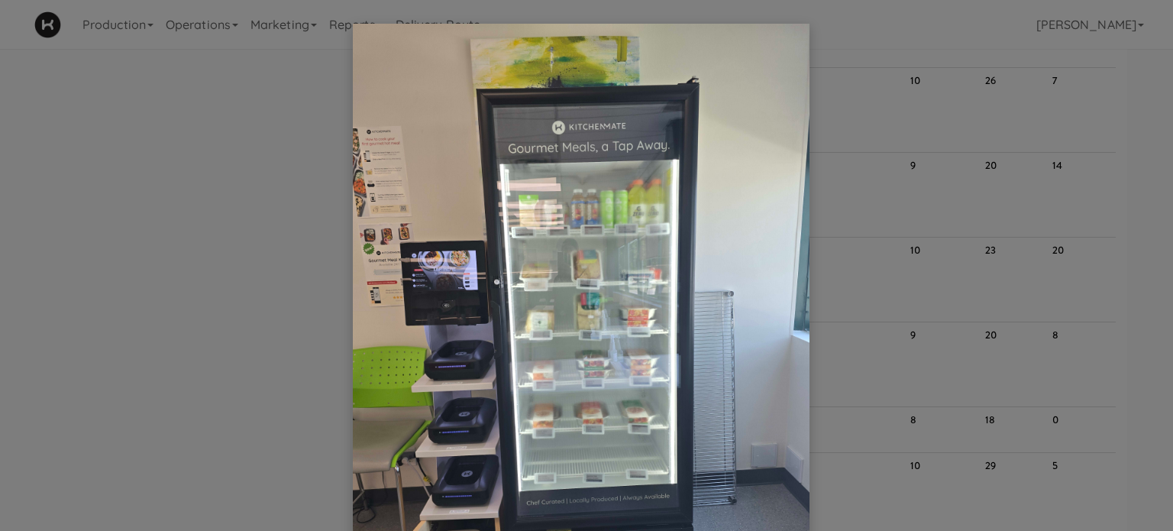
click at [1124, 321] on div at bounding box center [586, 265] width 1173 height 531
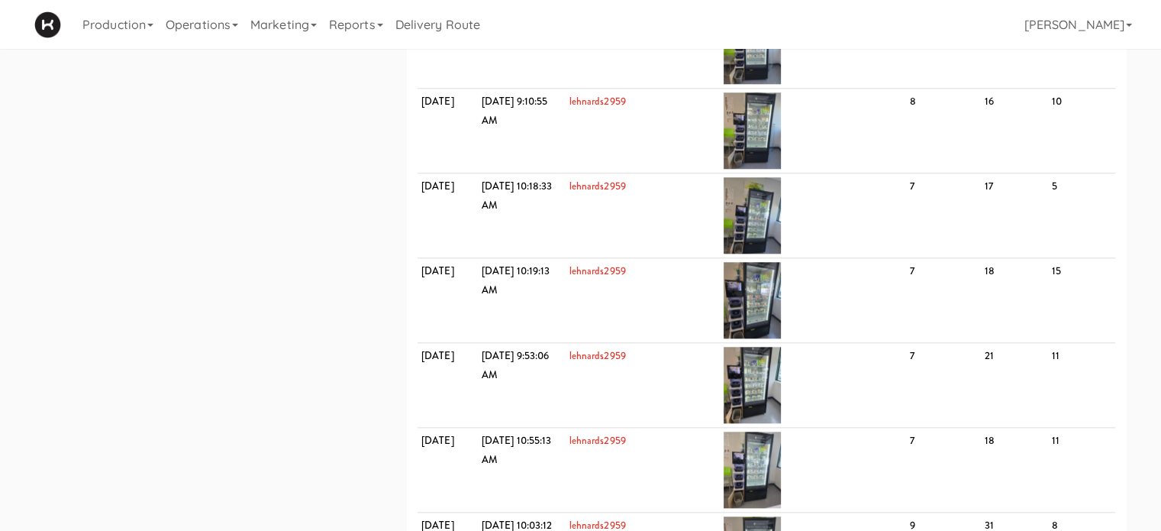
scroll to position [1631, 0]
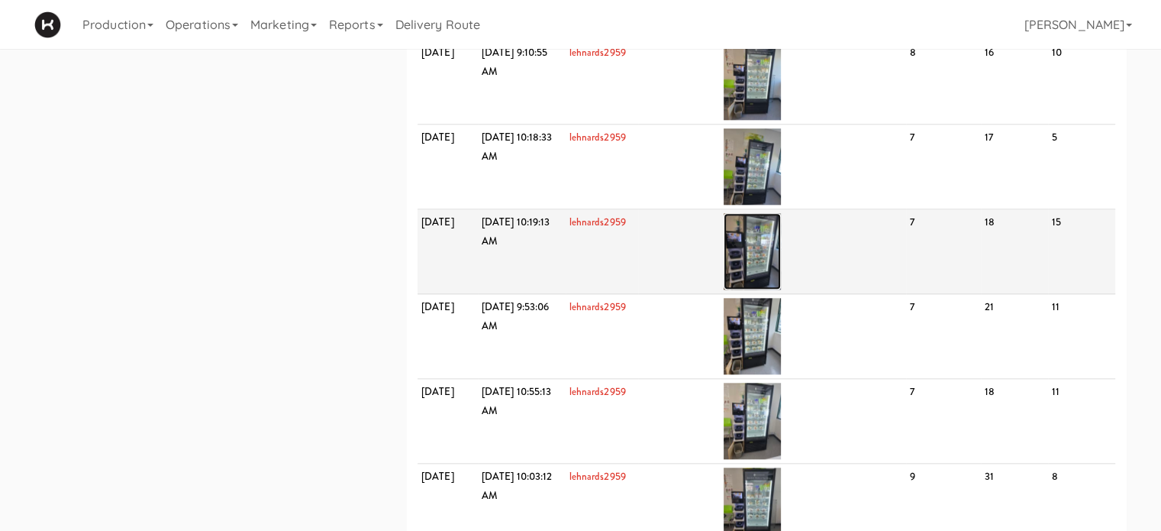
click at [781, 266] on img at bounding box center [752, 251] width 57 height 76
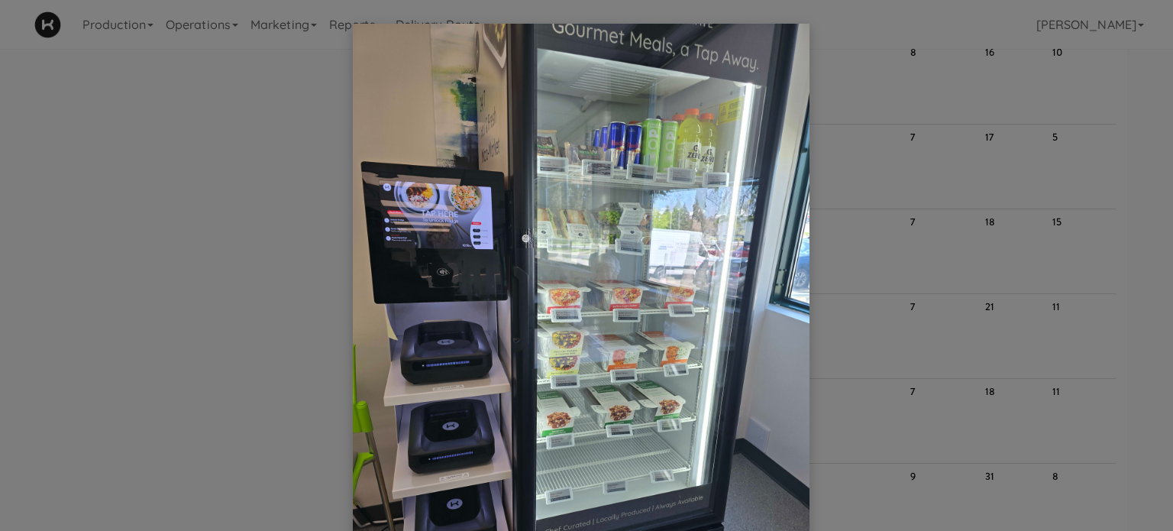
click at [1133, 256] on div at bounding box center [586, 265] width 1173 height 531
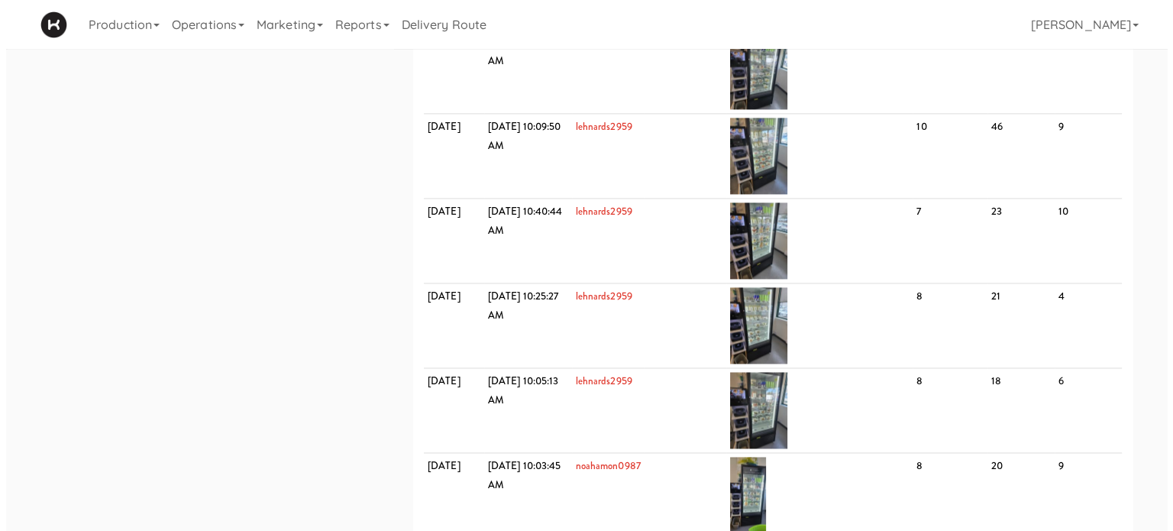
scroll to position [2358, 0]
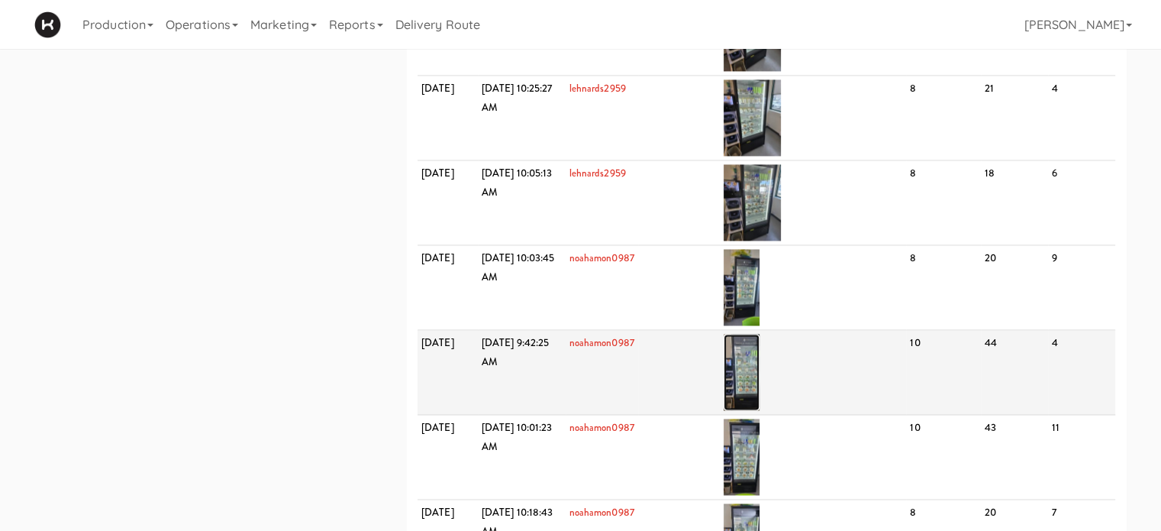
click at [760, 397] on img at bounding box center [742, 372] width 36 height 76
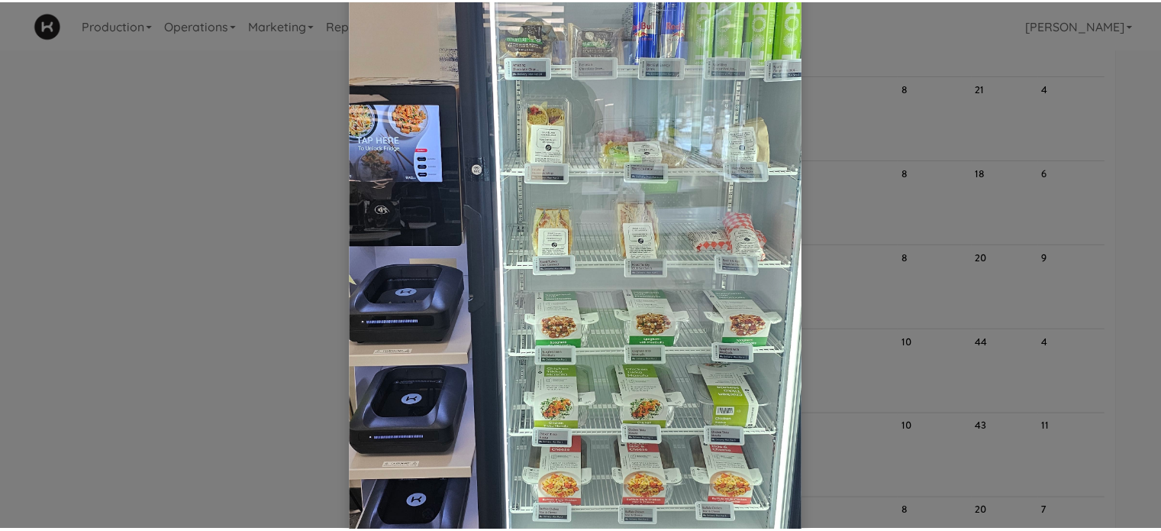
scroll to position [238, 0]
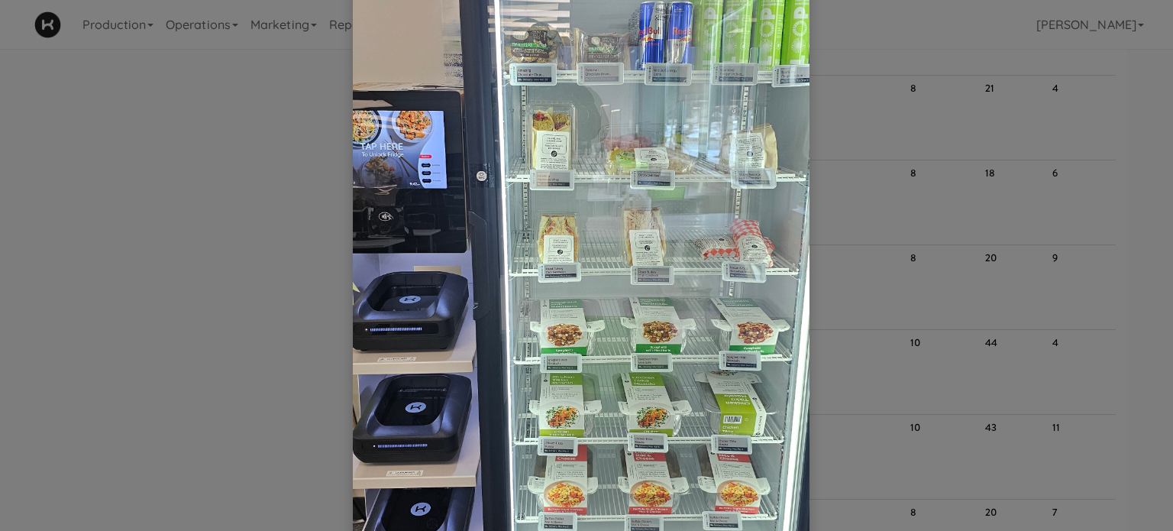
click at [1131, 218] on div at bounding box center [586, 265] width 1173 height 531
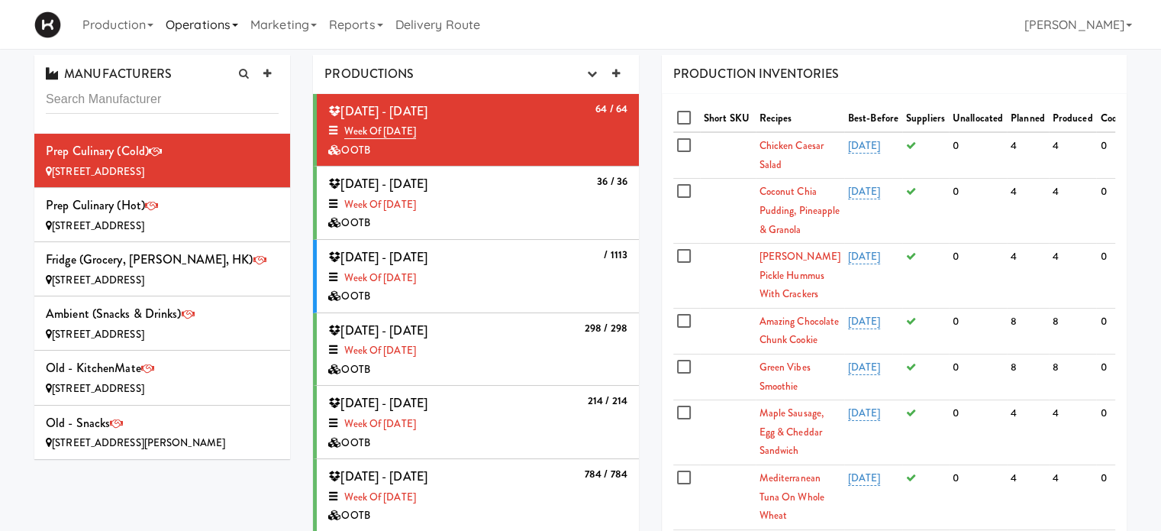
click at [236, 29] on link "Operations" at bounding box center [202, 24] width 85 height 49
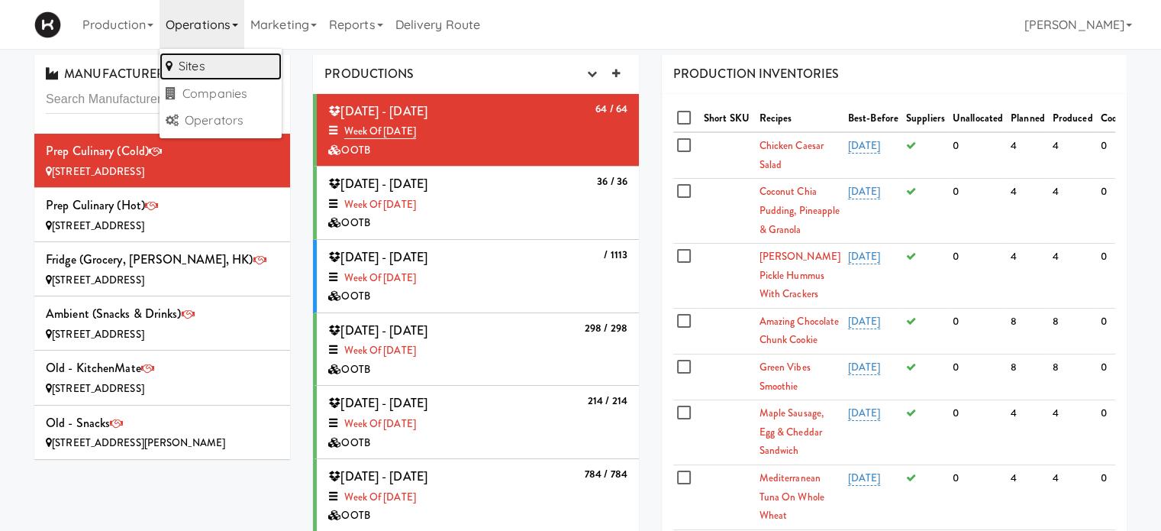
click at [229, 63] on link "Sites" at bounding box center [221, 66] width 122 height 27
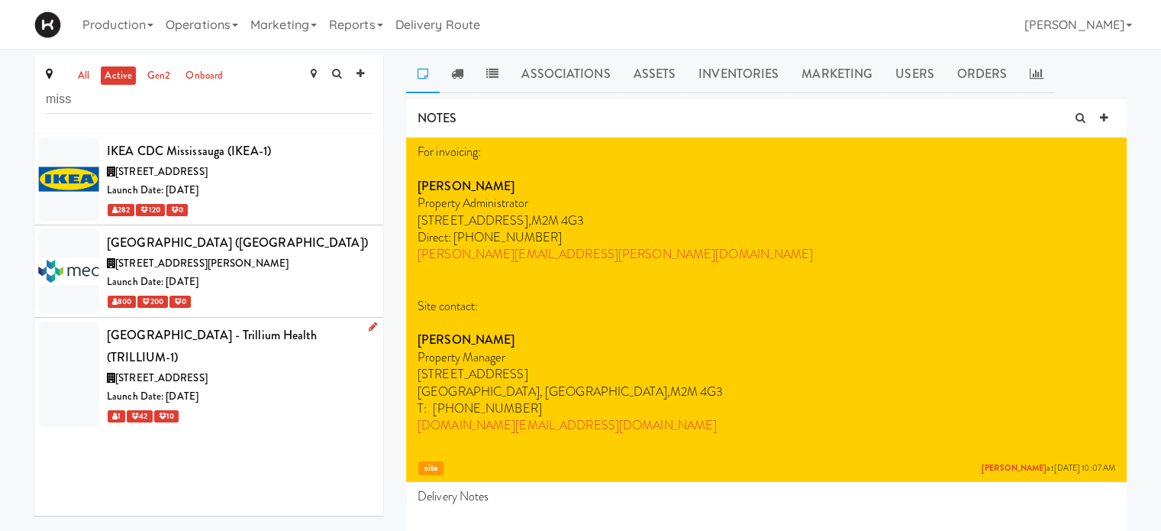
type input "miss"
click at [308, 375] on div "100 Queensway W, Mississauga ON" at bounding box center [239, 378] width 265 height 19
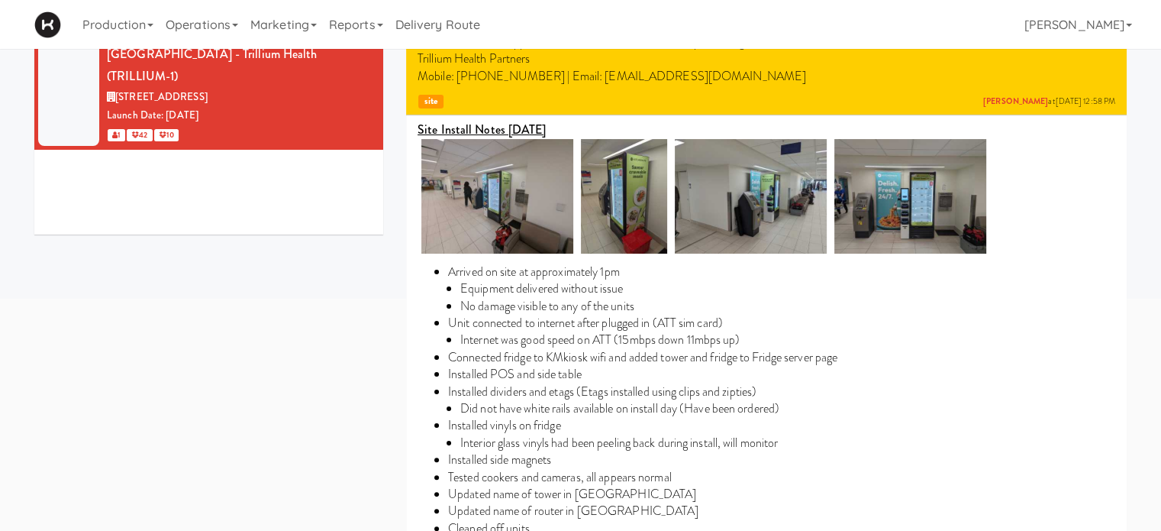
scroll to position [279, 0]
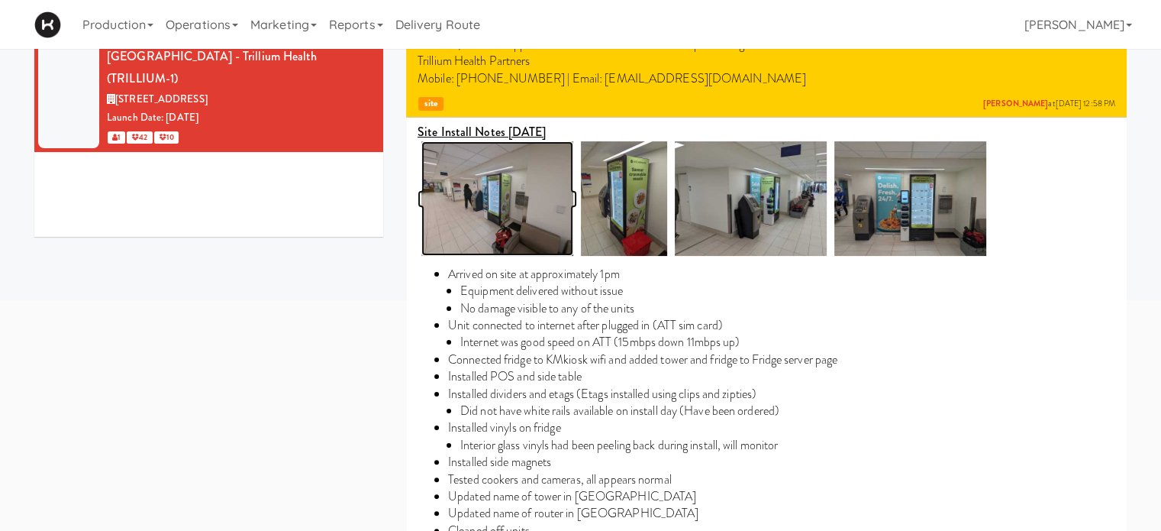
click at [528, 193] on img at bounding box center [497, 198] width 152 height 115
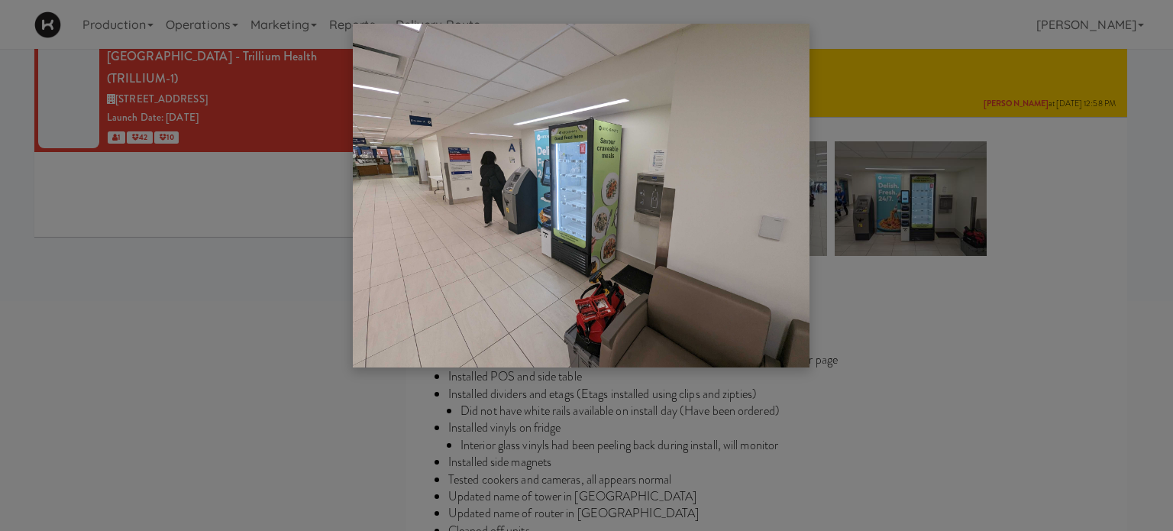
click at [546, 327] on img at bounding box center [581, 196] width 457 height 344
click at [940, 296] on div at bounding box center [586, 265] width 1173 height 531
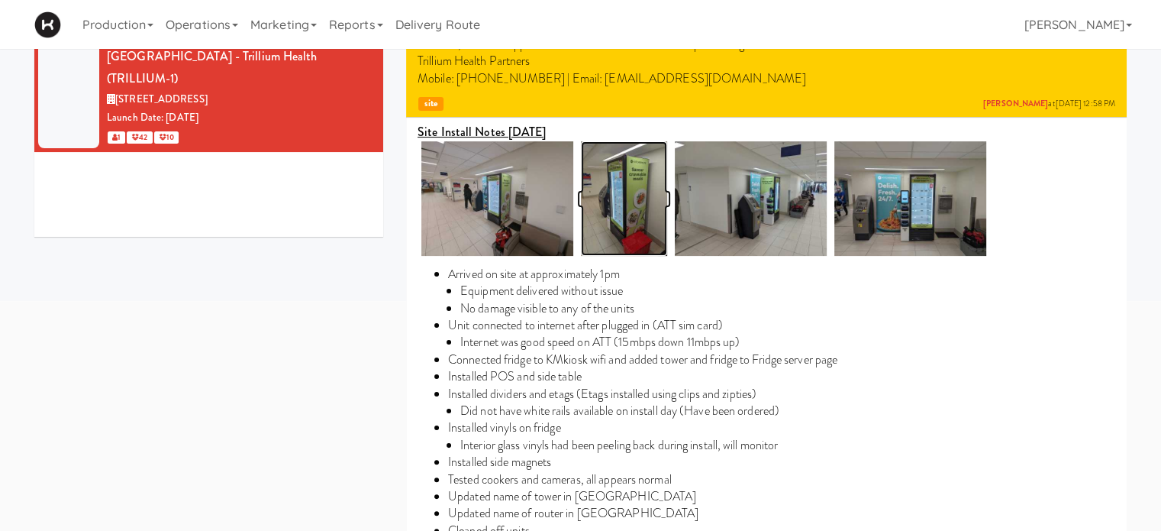
click at [623, 195] on img at bounding box center [624, 198] width 86 height 115
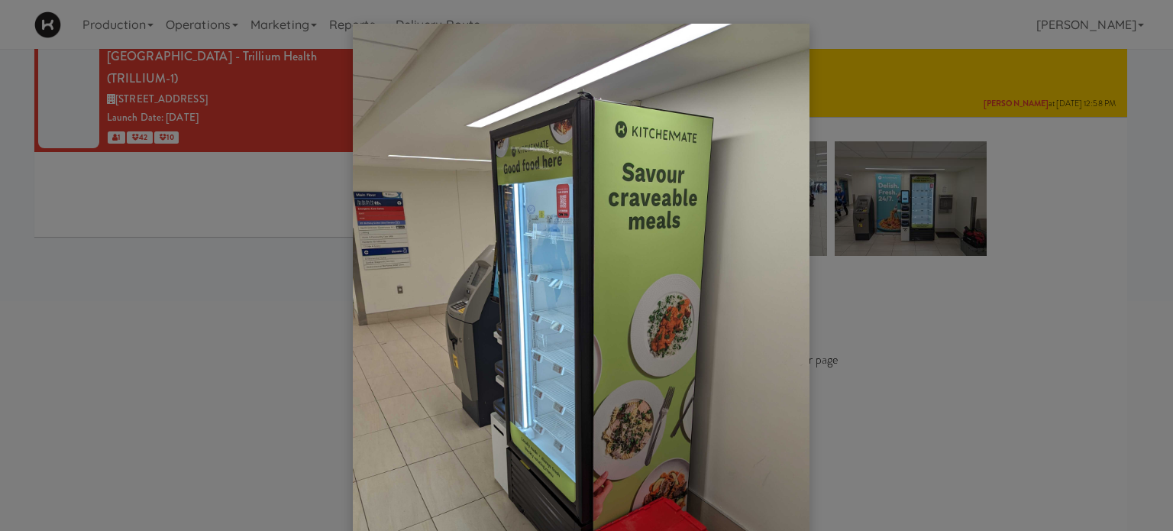
click at [807, 214] on div at bounding box center [586, 265] width 1173 height 531
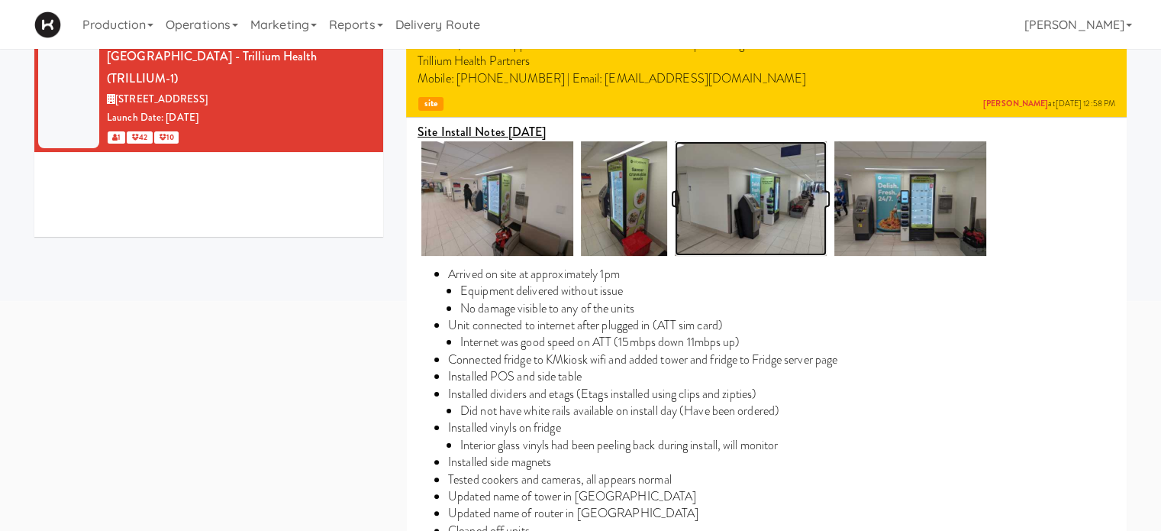
click at [807, 214] on img at bounding box center [751, 198] width 152 height 115
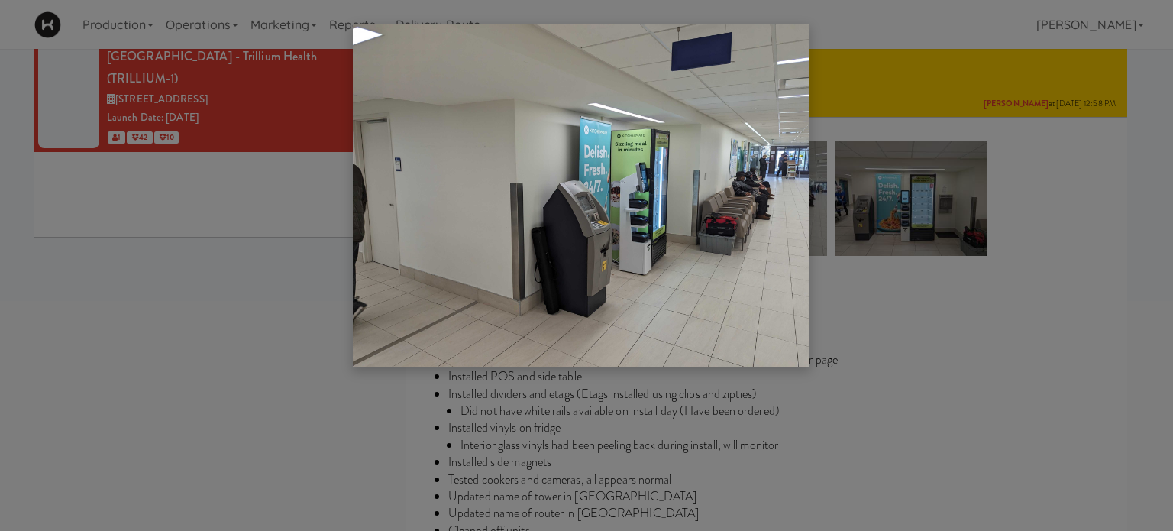
click at [968, 360] on div at bounding box center [586, 265] width 1173 height 531
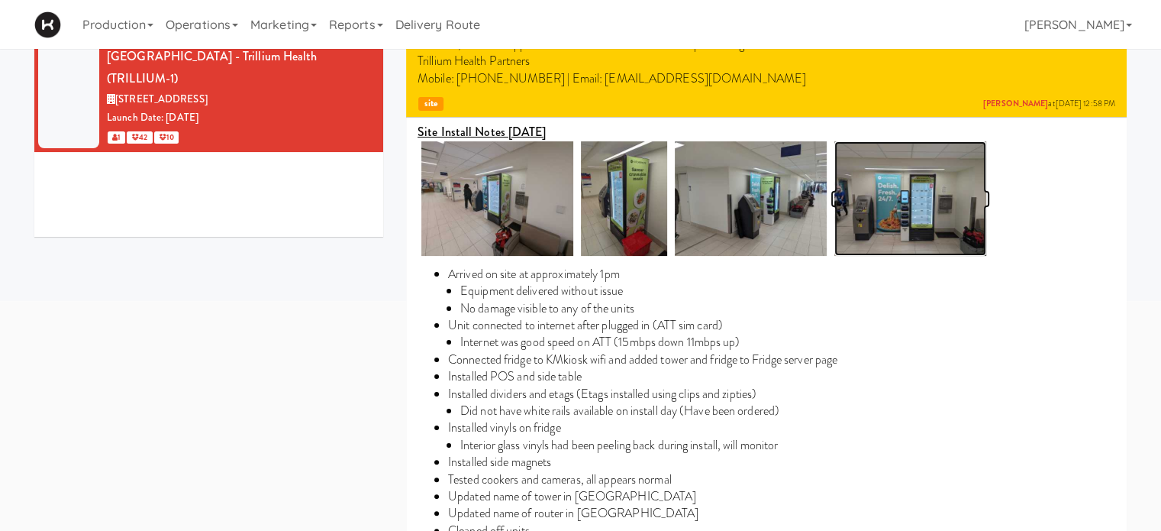
click at [916, 216] on img at bounding box center [911, 198] width 152 height 115
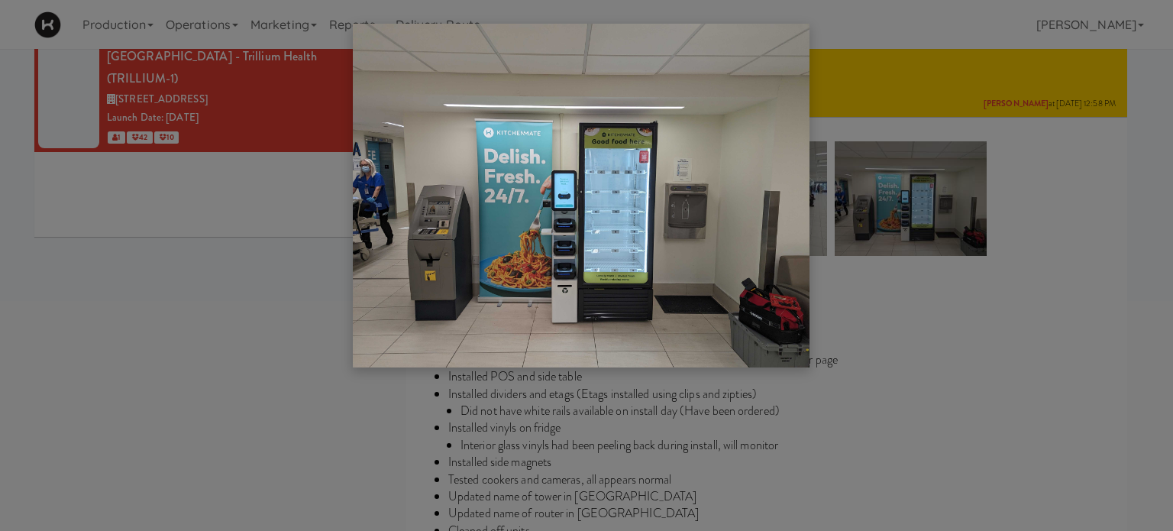
click at [947, 372] on div at bounding box center [586, 265] width 1173 height 531
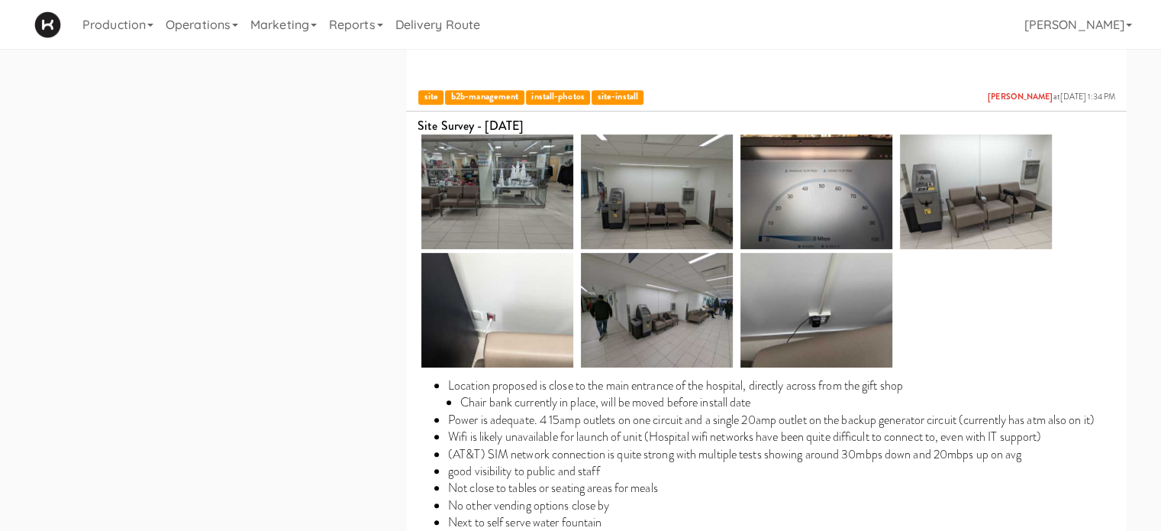
scroll to position [793, 0]
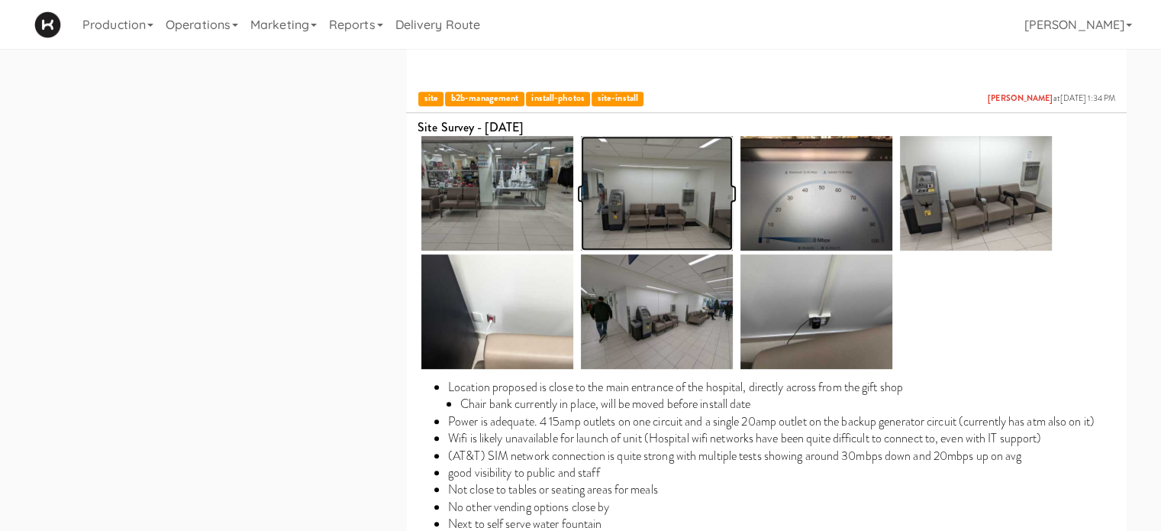
click at [696, 216] on img at bounding box center [657, 193] width 152 height 115
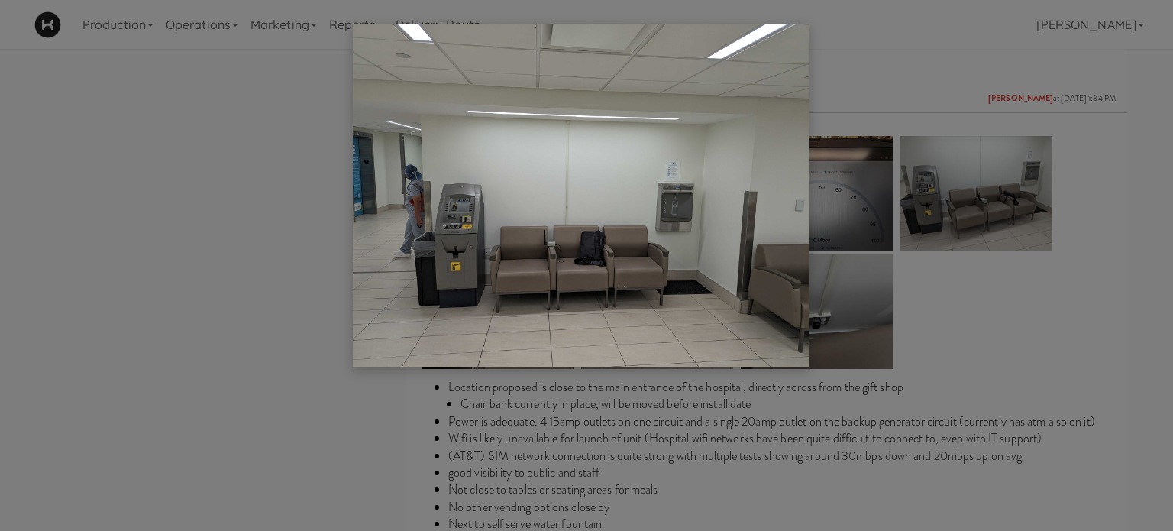
click at [1066, 287] on div at bounding box center [586, 265] width 1173 height 531
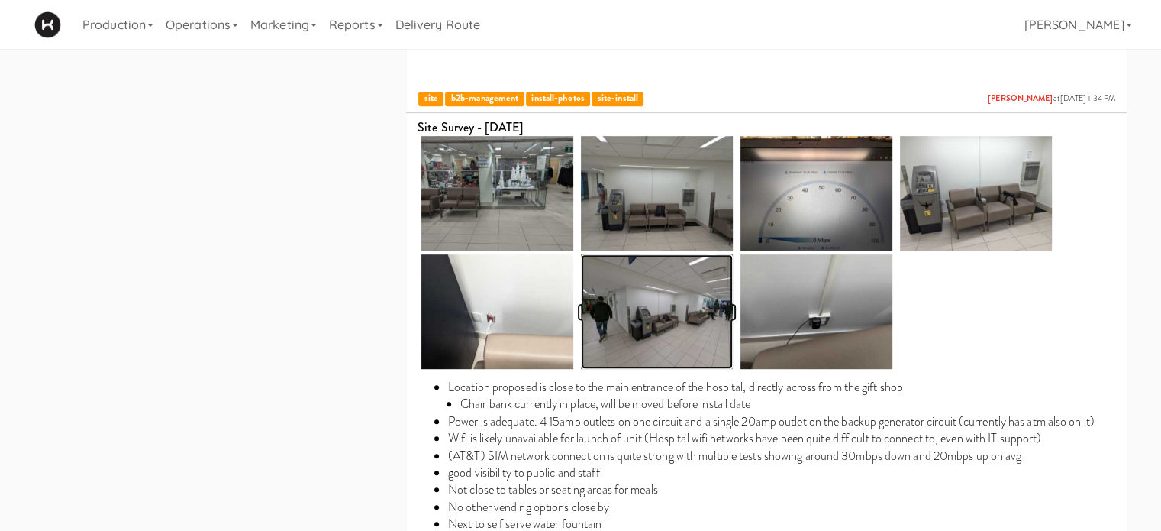
click at [667, 337] on img at bounding box center [657, 311] width 152 height 115
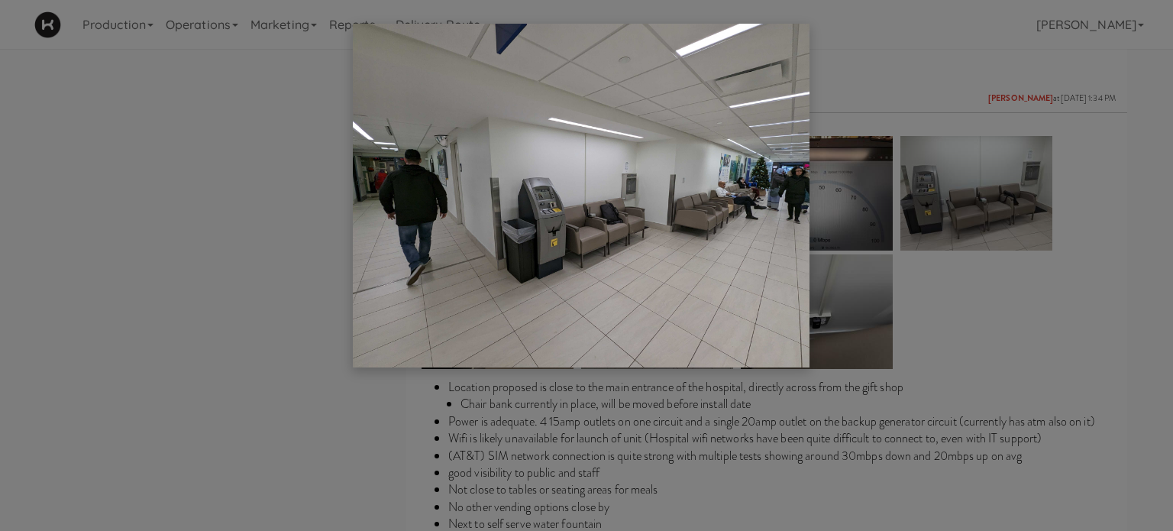
click at [1136, 307] on div at bounding box center [586, 265] width 1173 height 531
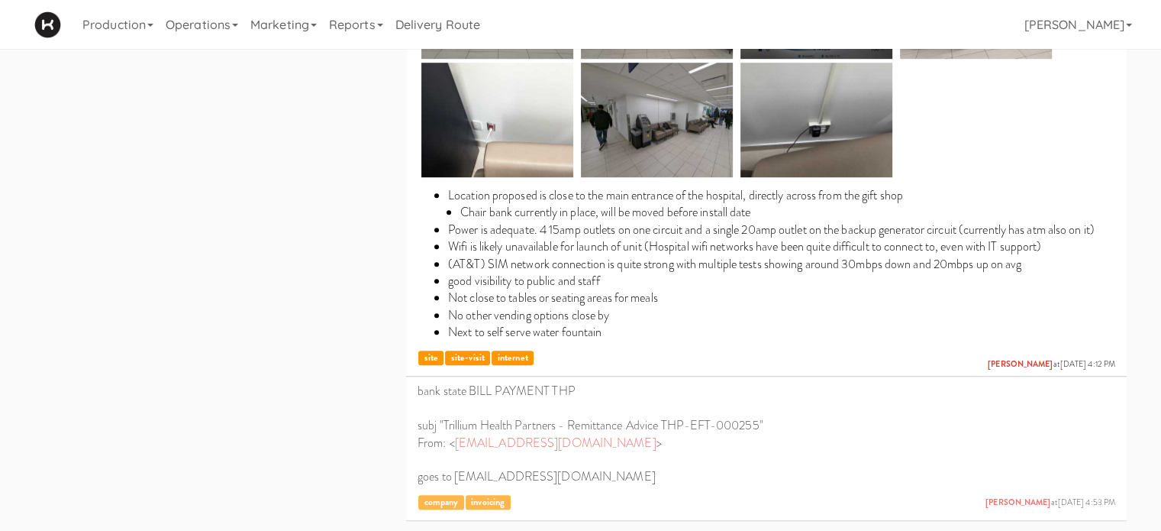
scroll to position [0, 0]
